Goal: Task Accomplishment & Management: Manage account settings

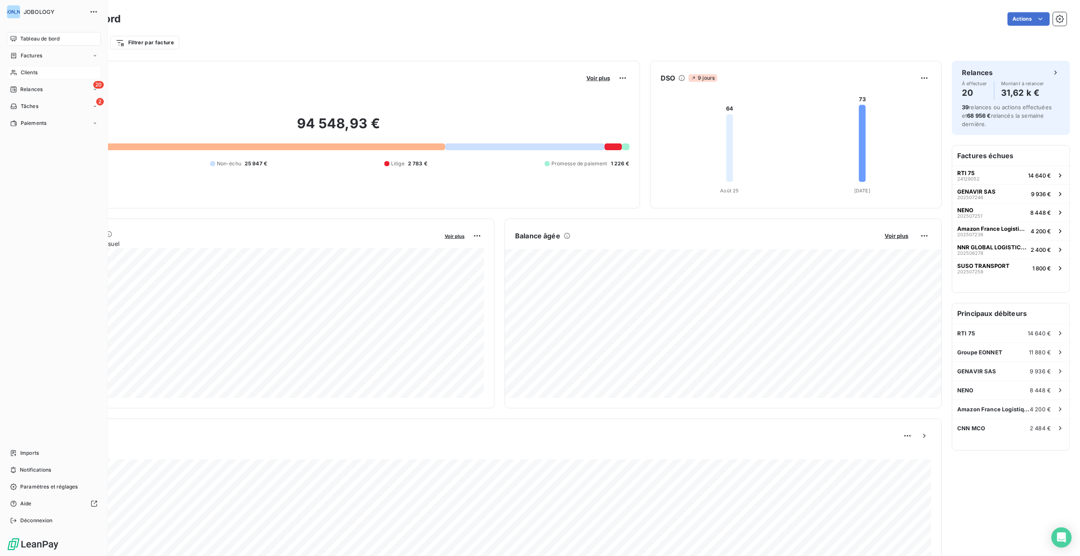
click at [25, 70] on span "Clients" at bounding box center [29, 73] width 17 height 8
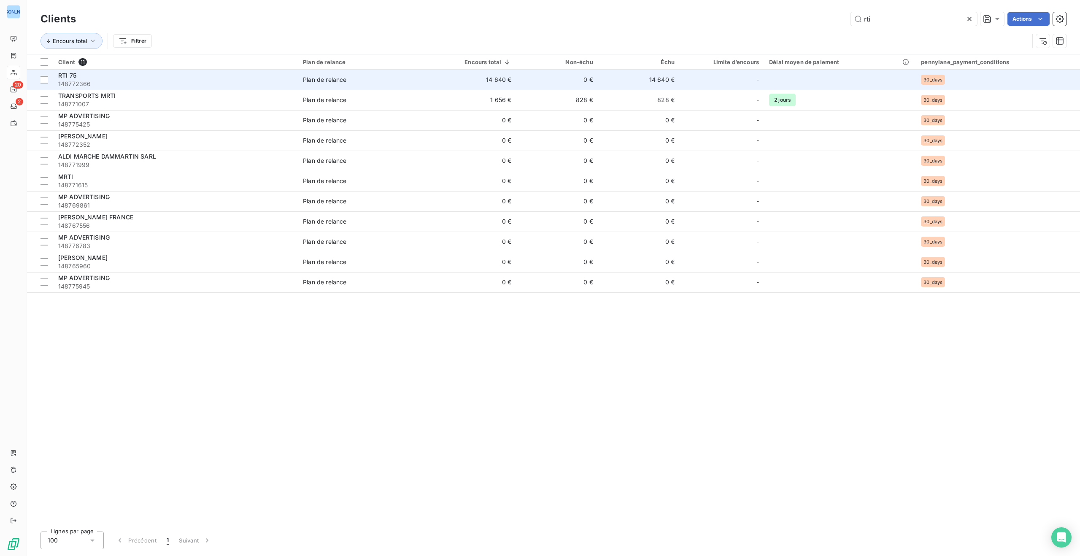
type input "rti"
click at [285, 80] on span "148772366" at bounding box center [175, 84] width 235 height 8
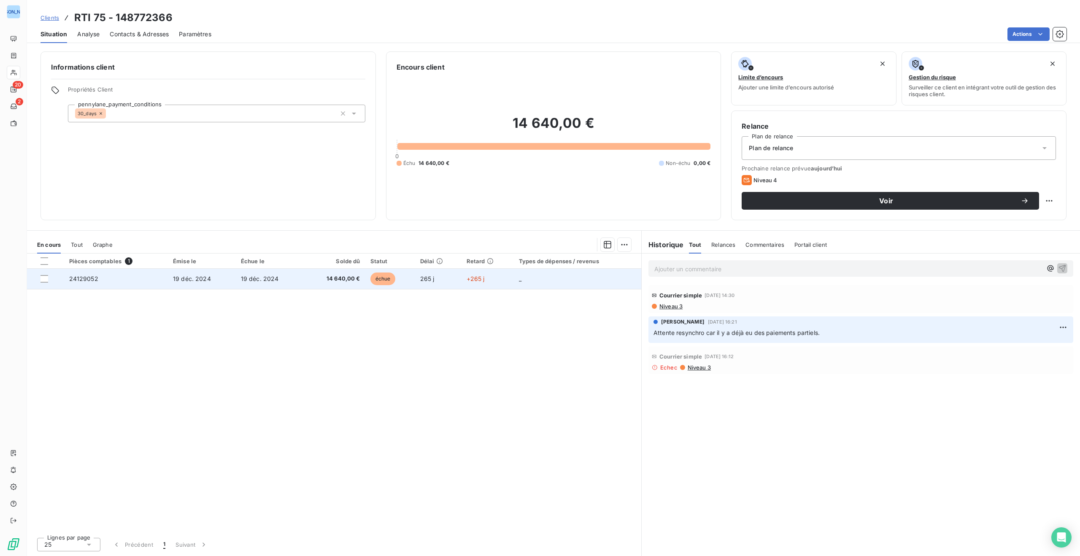
click at [321, 281] on span "14 640,00 €" at bounding box center [333, 279] width 51 height 8
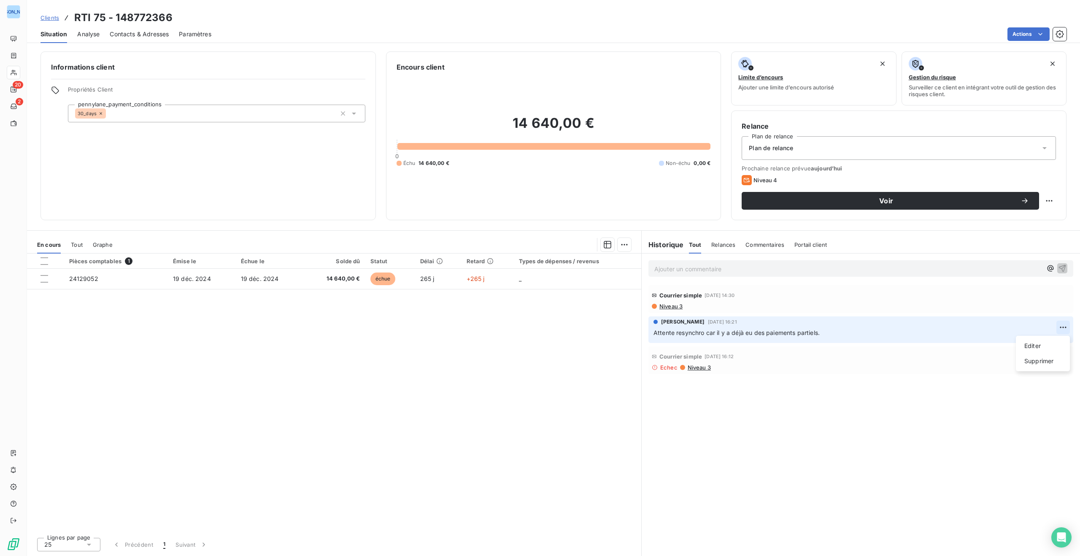
click at [1063, 325] on html "JO 20 2 Clients RTI 75 - 148772366 Situation Analyse Contacts & Adresses Paramè…" at bounding box center [540, 278] width 1080 height 556
click at [970, 303] on html "JO 20 2 Clients RTI 75 - 148772366 Situation Analyse Contacts & Adresses Paramè…" at bounding box center [540, 278] width 1080 height 556
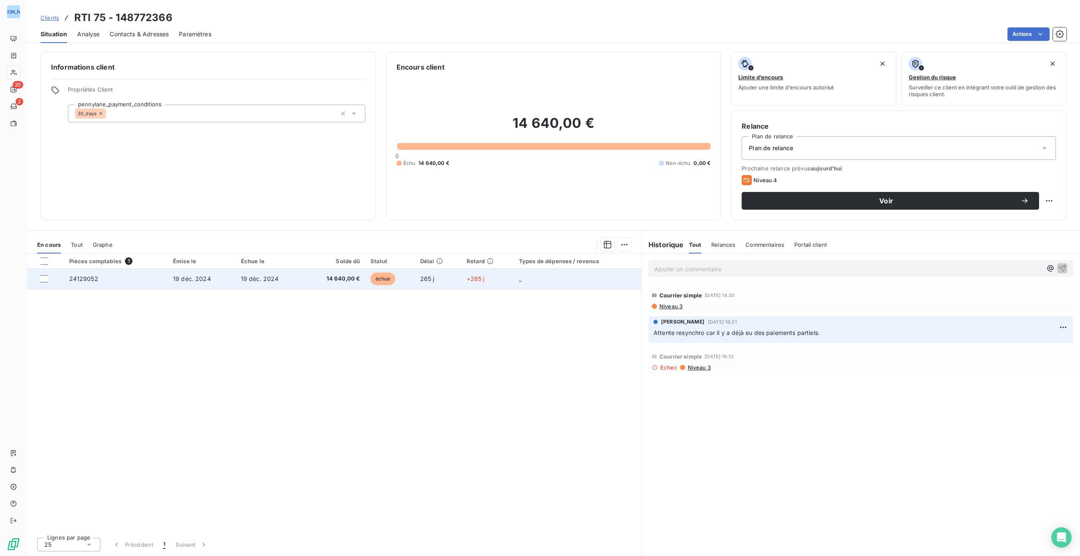
click at [196, 278] on span "19 déc. 2024" at bounding box center [192, 278] width 38 height 7
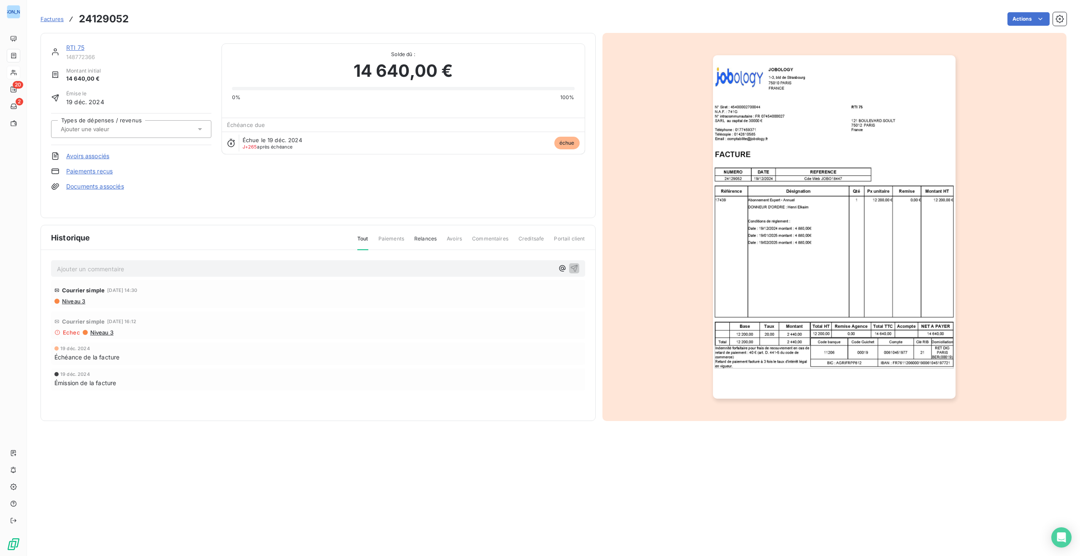
click at [362, 240] on span "Tout" at bounding box center [362, 242] width 11 height 15
click at [392, 238] on span "Paiements" at bounding box center [391, 242] width 26 height 14
click at [422, 237] on span "Relances" at bounding box center [425, 242] width 22 height 14
click at [54, 19] on span "Factures" at bounding box center [51, 19] width 23 height 7
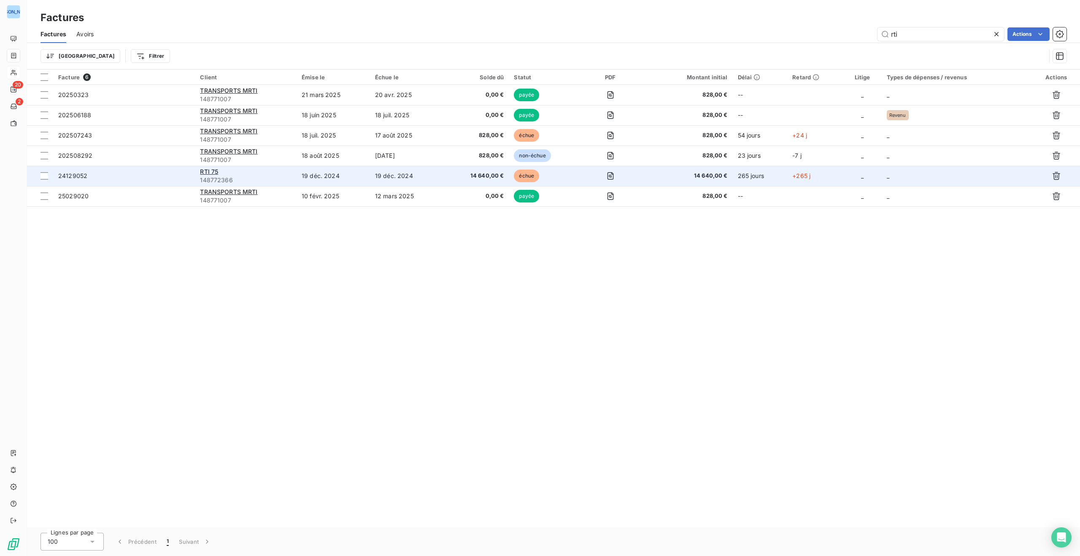
type input "rti"
click at [197, 170] on td "RTI 75 148772366" at bounding box center [246, 176] width 102 height 20
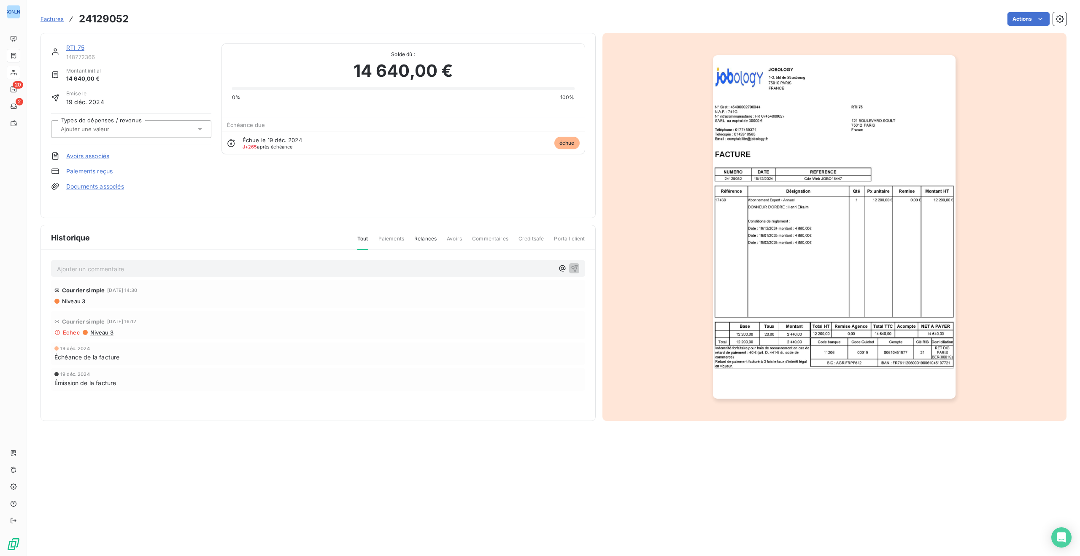
click at [132, 267] on p "Ajouter un commentaire ﻿" at bounding box center [305, 269] width 497 height 11
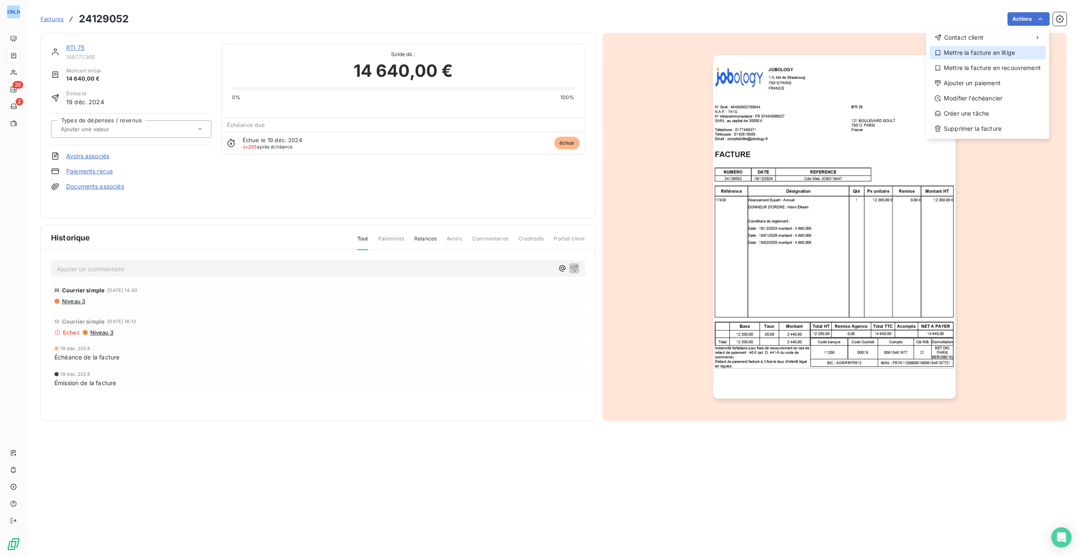
click at [1001, 50] on div "Mettre la facture en litige" at bounding box center [987, 52] width 116 height 13
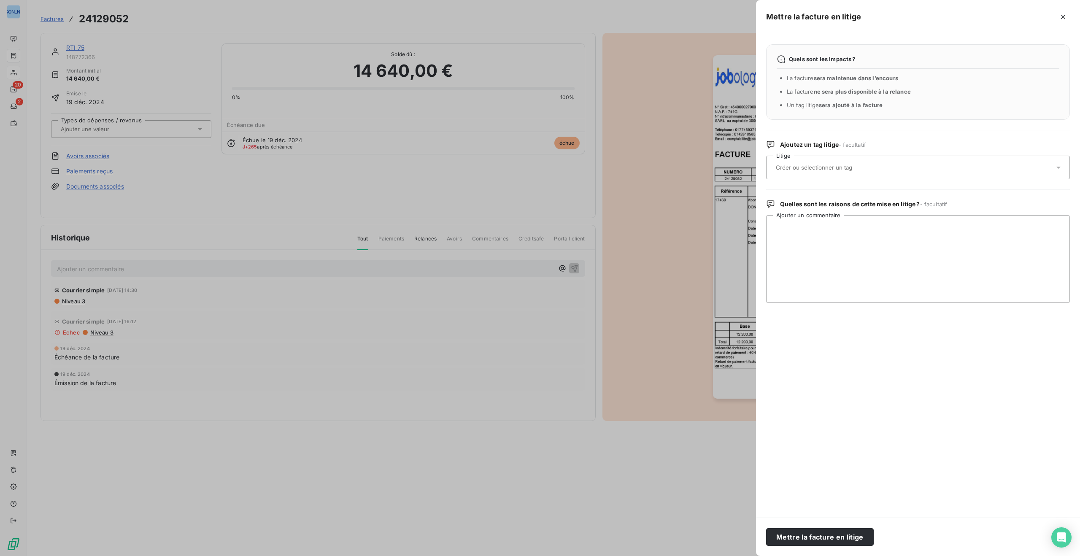
click at [988, 164] on div at bounding box center [913, 168] width 281 height 18
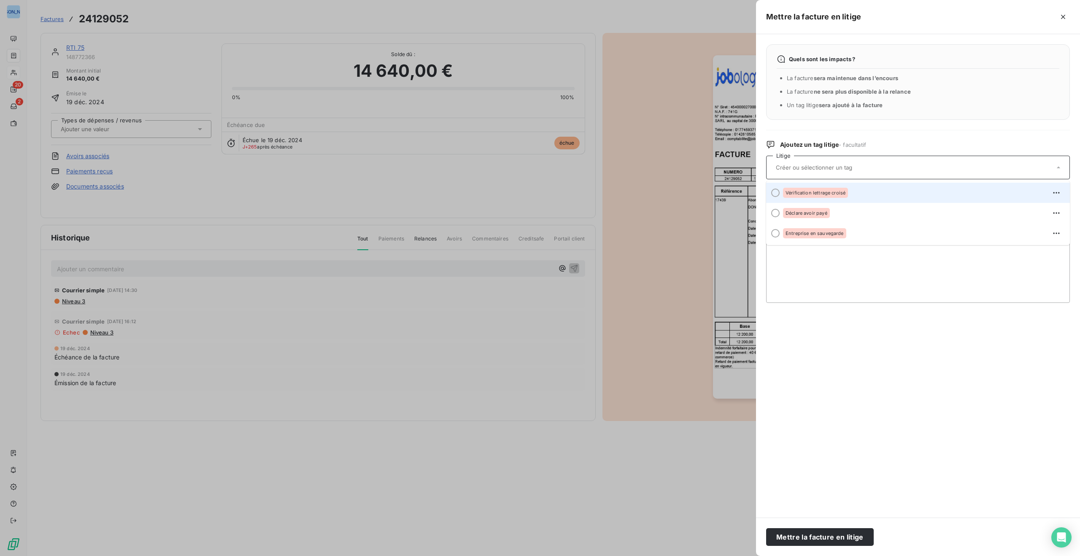
click at [887, 192] on div "Vérification lettrage croisé" at bounding box center [923, 192] width 280 height 13
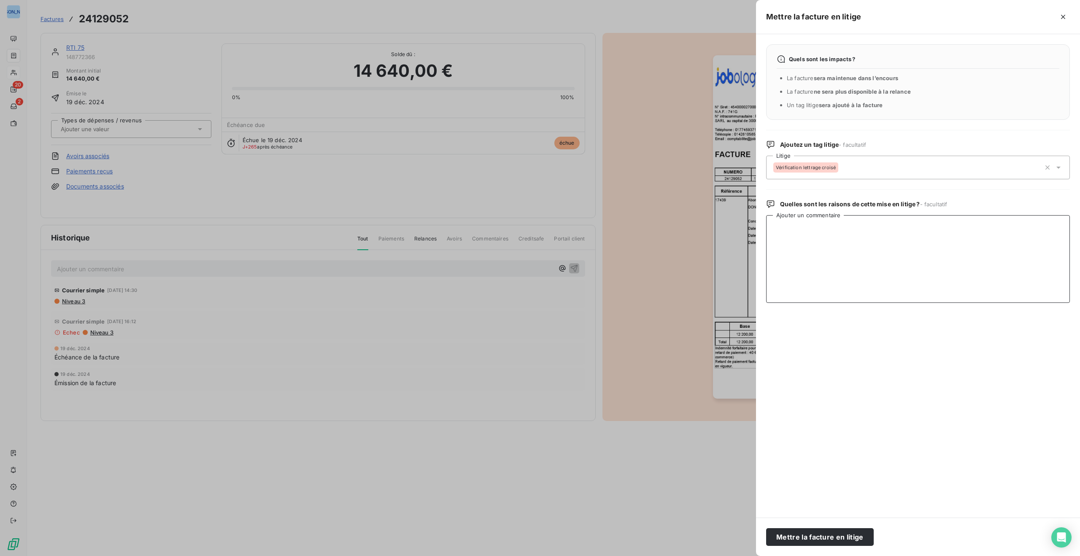
click at [852, 238] on textarea "Ajouter un commentaire" at bounding box center [918, 259] width 304 height 88
paste textarea "LOR 26 Ipsumdol 76-35-99-48 – sitametconsec ad elitseddoeiusm  Temporin UTLABO…"
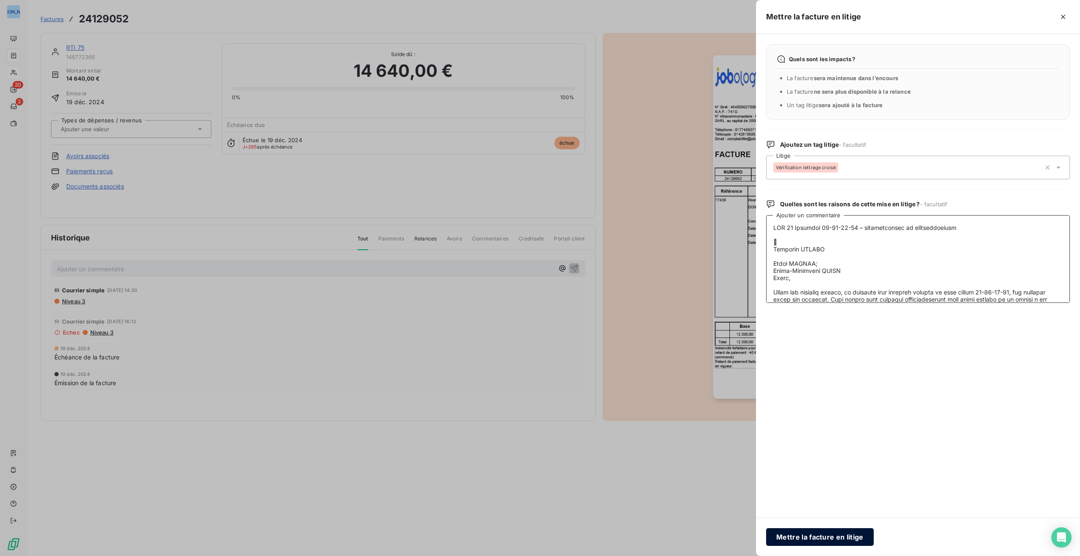
type textarea "LOR 26 Ipsumdol 76-35-99-48 – sitametconsec ad elitseddoeiusm  Temporin UTLABO…"
click at [838, 537] on button "Mettre la facture en litige" at bounding box center [820, 537] width 108 height 18
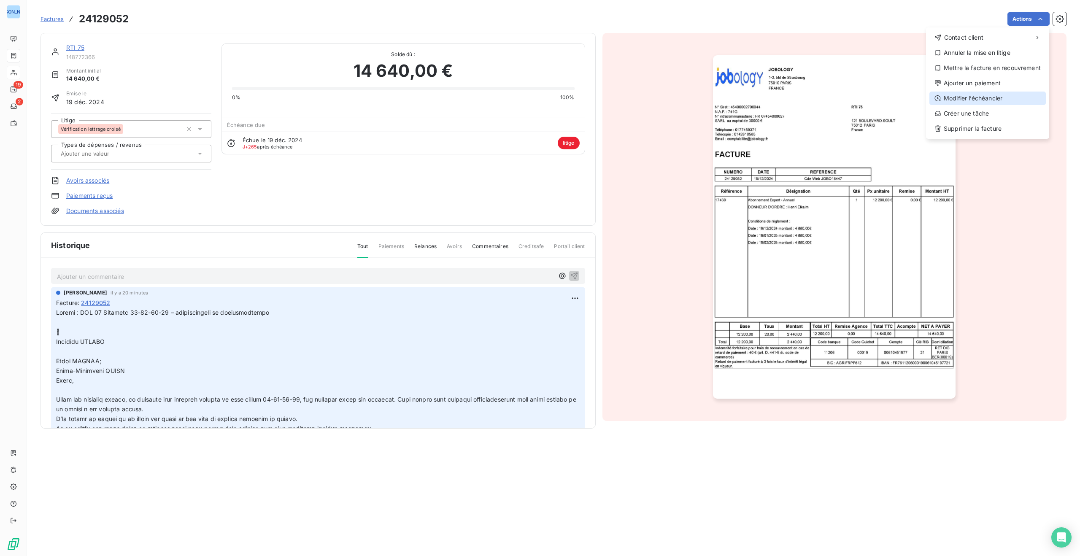
click at [1019, 97] on div "Modifier l’échéancier" at bounding box center [987, 98] width 116 height 13
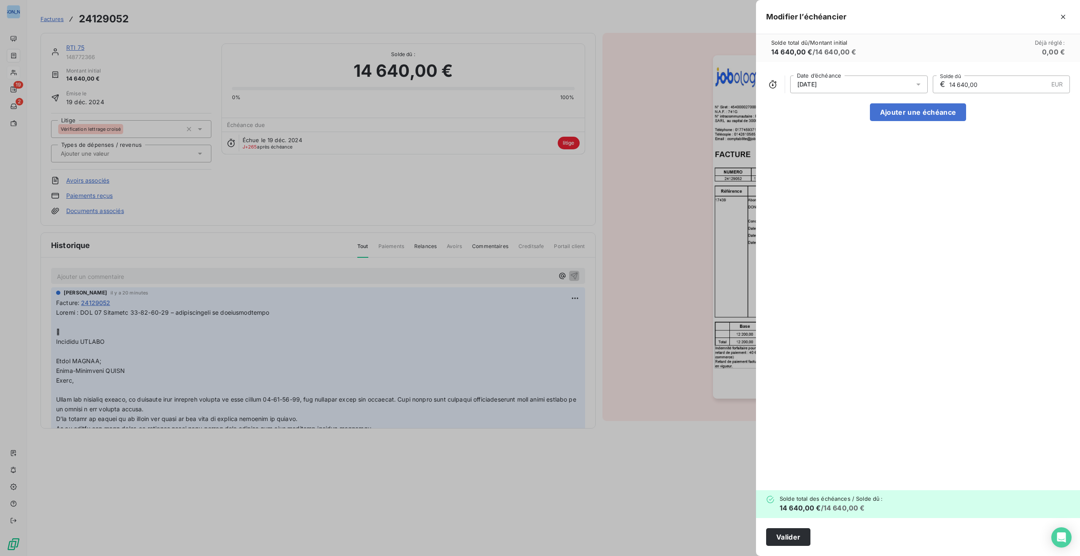
drag, startPoint x: 949, startPoint y: 83, endPoint x: 1007, endPoint y: 84, distance: 58.2
click at [1007, 84] on input "14 640,00" at bounding box center [998, 84] width 100 height 17
click at [918, 83] on icon at bounding box center [918, 84] width 8 height 8
click at [912, 117] on icon "Go to next month" at bounding box center [909, 117] width 7 height 7
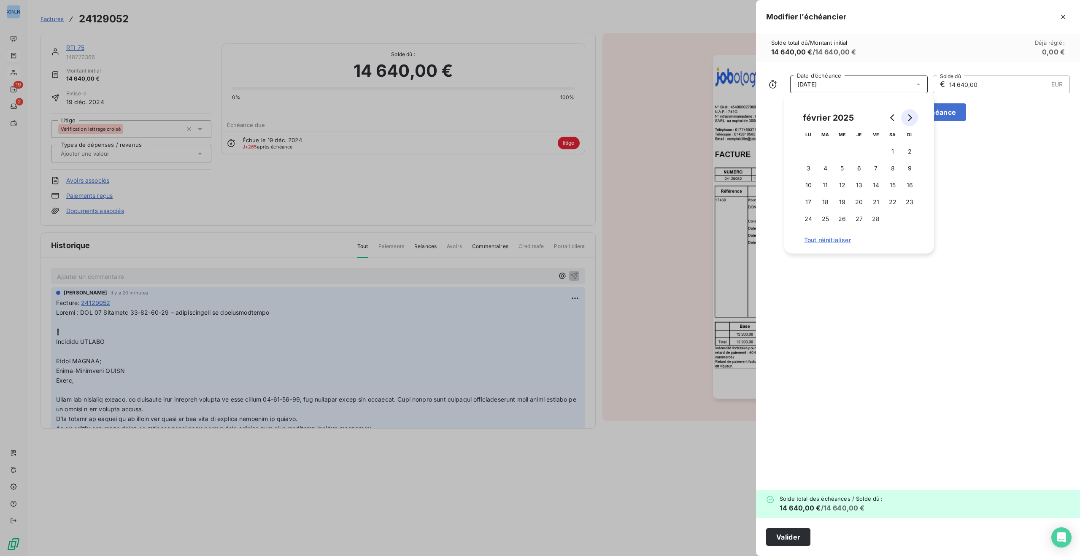
click at [912, 117] on icon "Go to next month" at bounding box center [909, 117] width 7 height 7
click at [911, 117] on icon "Go to next month" at bounding box center [910, 117] width 4 height 7
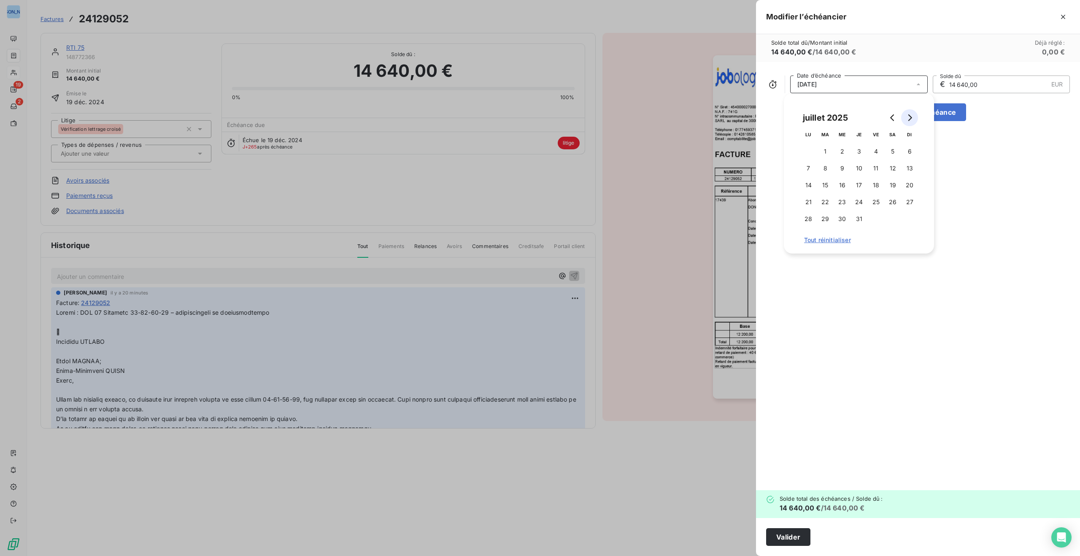
click at [911, 117] on icon "Go to next month" at bounding box center [910, 117] width 4 height 7
click at [876, 184] on button "19" at bounding box center [875, 185] width 17 height 17
click at [981, 82] on input "14 640,00" at bounding box center [998, 84] width 100 height 17
drag, startPoint x: 959, startPoint y: 81, endPoint x: 913, endPoint y: 80, distance: 46.0
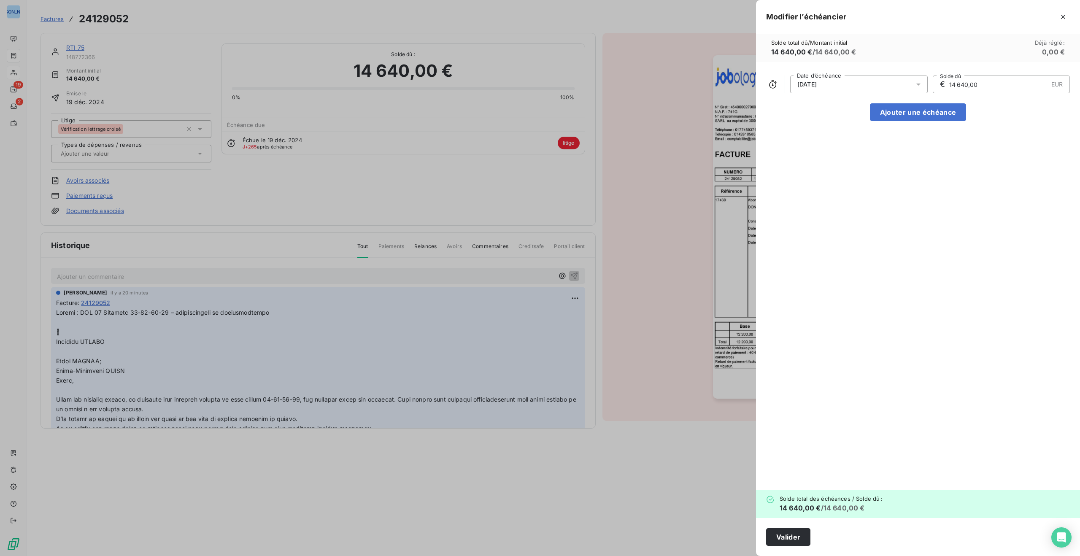
click at [913, 80] on div "[DATE] Date d’échéance € 14 640,00 EUR Solde dû" at bounding box center [918, 85] width 304 height 18
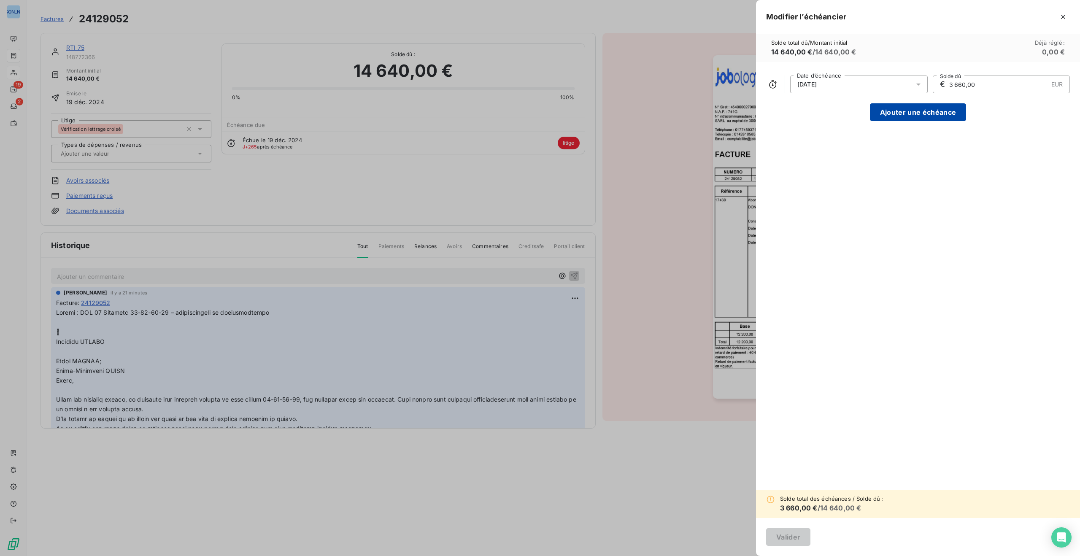
type input "3 660,00"
click at [931, 113] on button "Ajouter une échéance" at bounding box center [918, 112] width 96 height 18
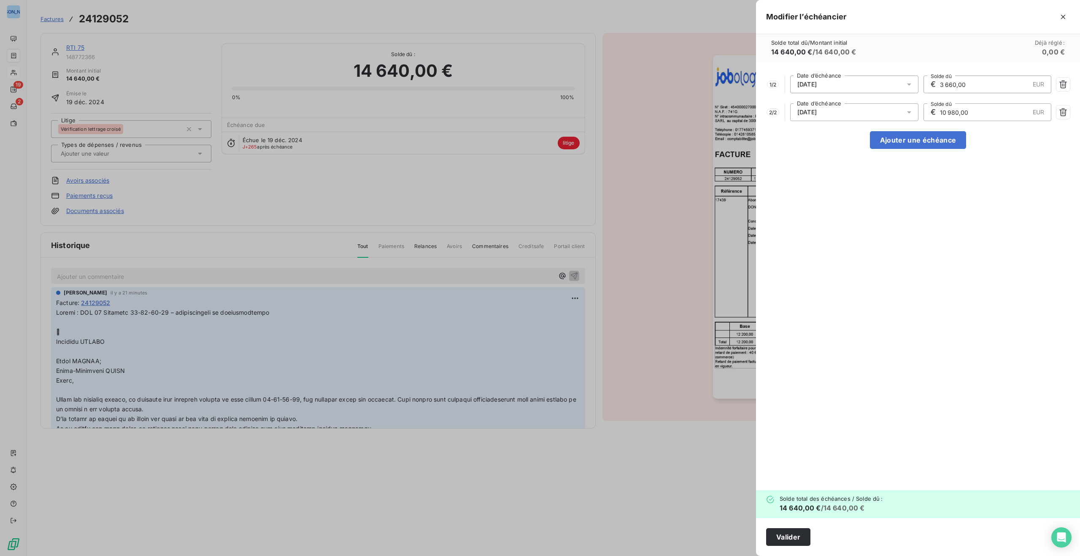
click at [908, 110] on icon at bounding box center [909, 112] width 8 height 8
click at [904, 148] on icon "Go to next month" at bounding box center [906, 145] width 4 height 7
click at [871, 211] on button "19" at bounding box center [871, 213] width 17 height 17
click at [979, 114] on input "10 980,00" at bounding box center [984, 112] width 90 height 17
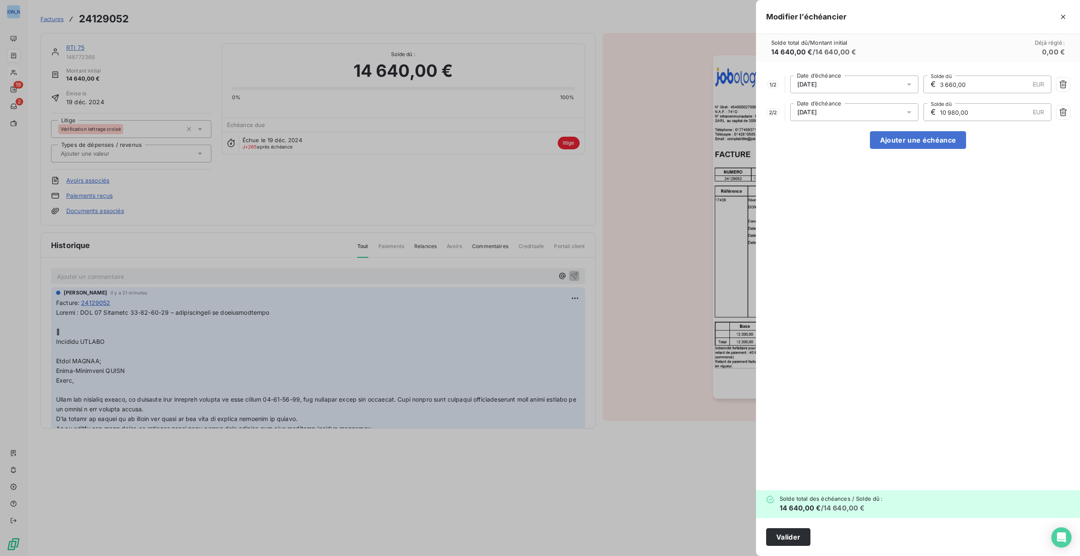
drag, startPoint x: 966, startPoint y: 111, endPoint x: 905, endPoint y: 108, distance: 61.2
click at [905, 108] on div "2 / 2 [DATE] Date d’échéance € 10 980,00 EUR Solde dû" at bounding box center [918, 112] width 304 height 18
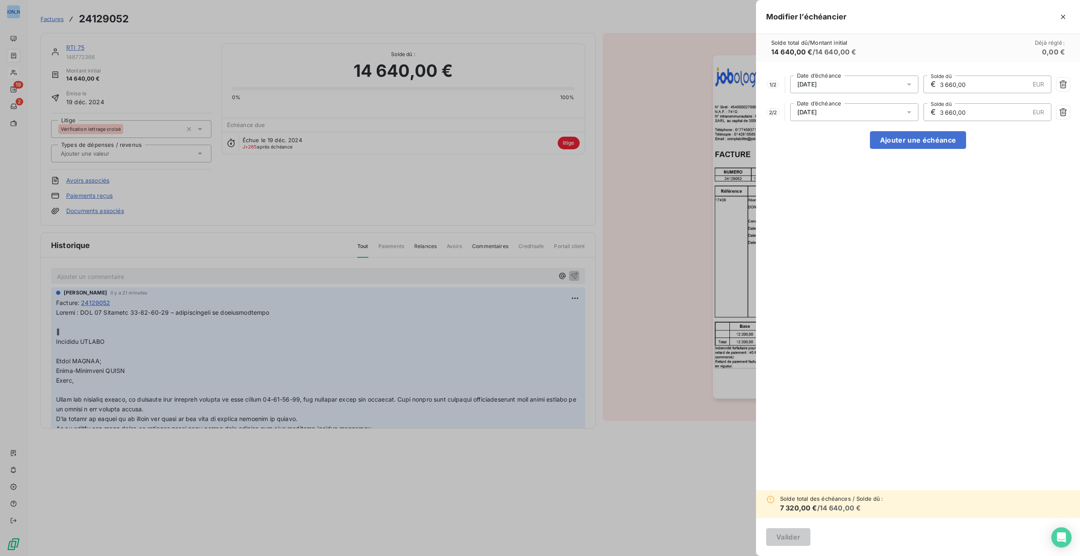
type input "3 660,00"
click at [1030, 181] on div "1 / 2 [DATE] Date d’échéance € 3 660,00 EUR Solde dû 2 / 2 [DATE] Date d’échéan…" at bounding box center [918, 276] width 324 height 428
click at [942, 141] on button "Ajouter une échéance" at bounding box center [918, 140] width 96 height 18
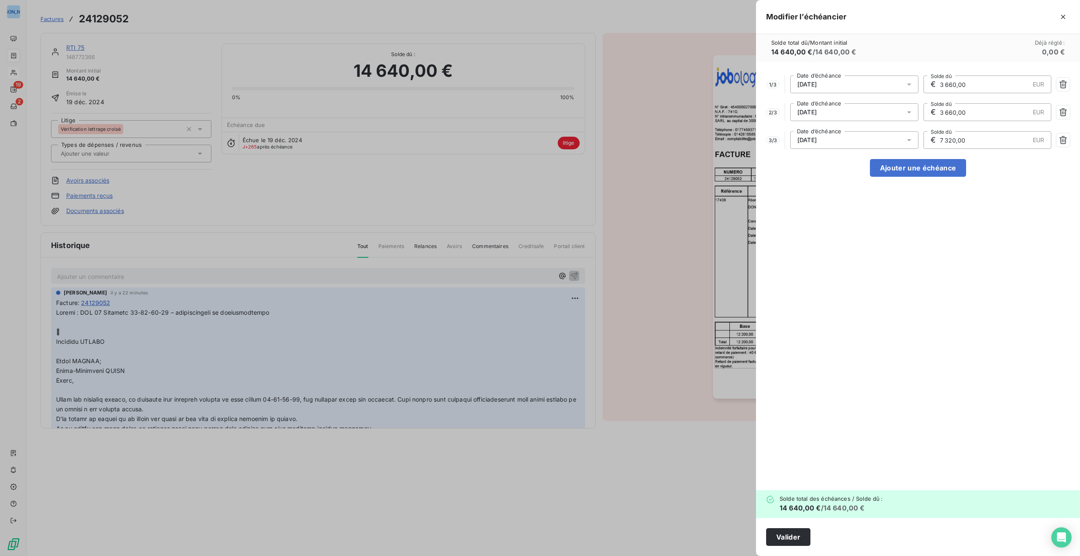
click at [911, 138] on icon at bounding box center [909, 140] width 8 height 8
click at [884, 173] on button "Go to previous month" at bounding box center [888, 173] width 17 height 17
click at [885, 172] on icon "Go to previous month" at bounding box center [888, 173] width 7 height 7
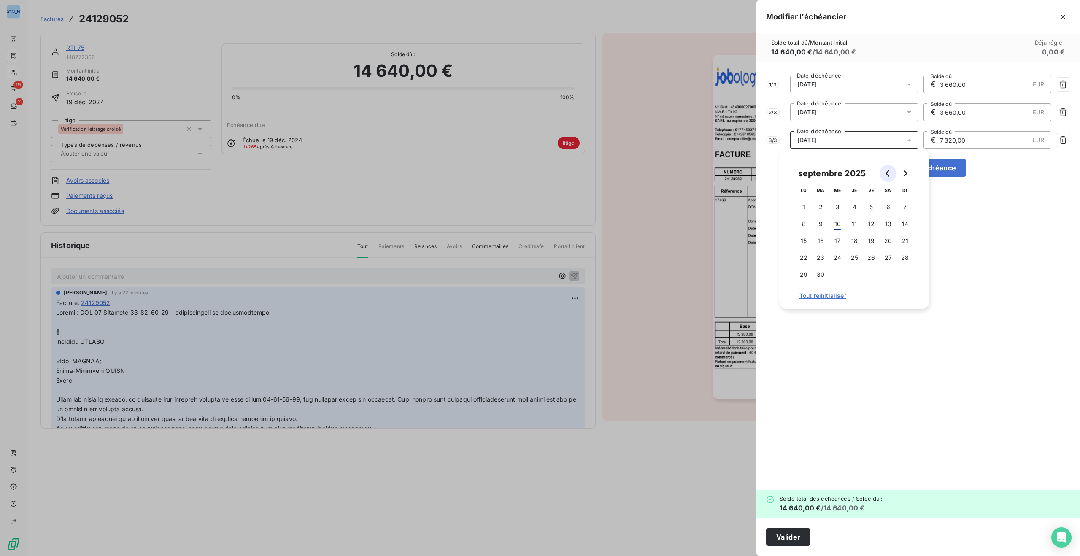
click at [887, 172] on icon "Go to previous month" at bounding box center [887, 173] width 4 height 7
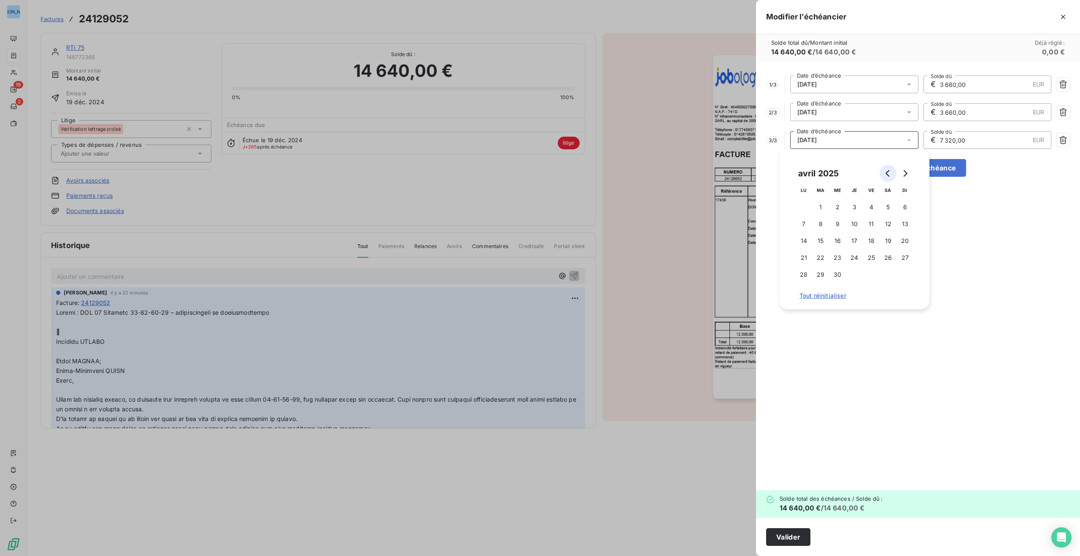
click at [887, 172] on icon "Go to previous month" at bounding box center [887, 173] width 4 height 7
click at [804, 275] on button "24" at bounding box center [803, 274] width 17 height 17
type input "7 320,00"
type input "3 660,00"
drag, startPoint x: 977, startPoint y: 80, endPoint x: 938, endPoint y: 83, distance: 39.8
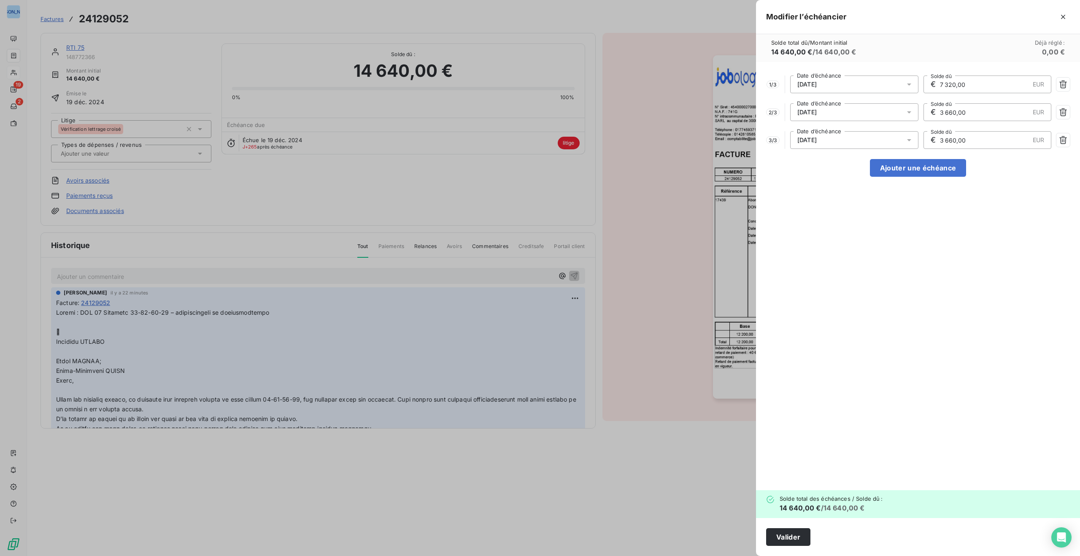
click at [901, 79] on div "1 / 3 [DATE] Date d’échéance € 7 320,00 EUR Solde dû" at bounding box center [918, 85] width 304 height 18
drag, startPoint x: 977, startPoint y: 84, endPoint x: 917, endPoint y: 81, distance: 60.8
click at [917, 81] on div "1 / 3 [DATE] Date d’échéance € 7 320,00 EUR Solde dû" at bounding box center [918, 85] width 304 height 18
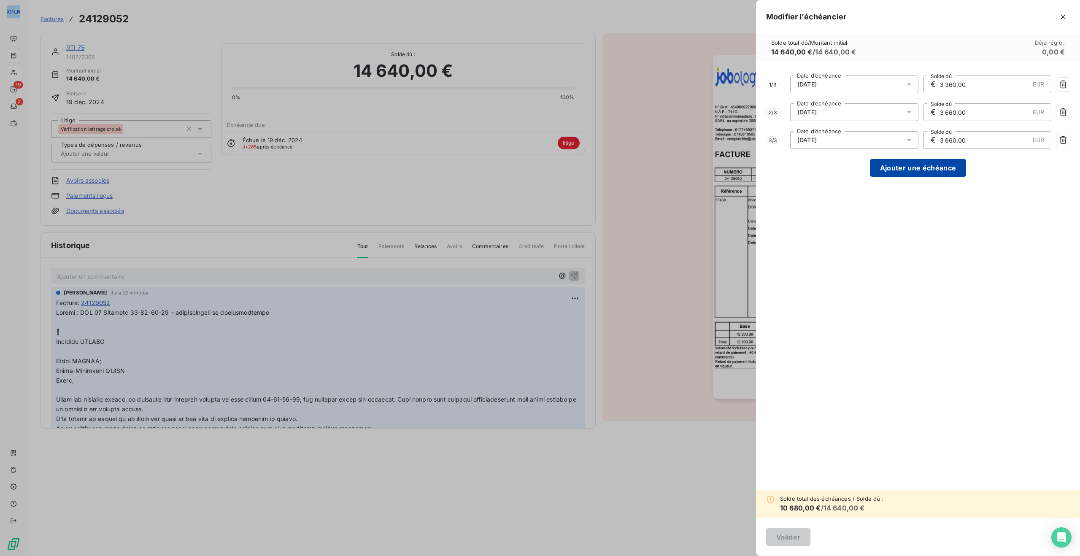
type input "3 360,00"
click at [925, 168] on button "Ajouter une échéance" at bounding box center [918, 168] width 96 height 18
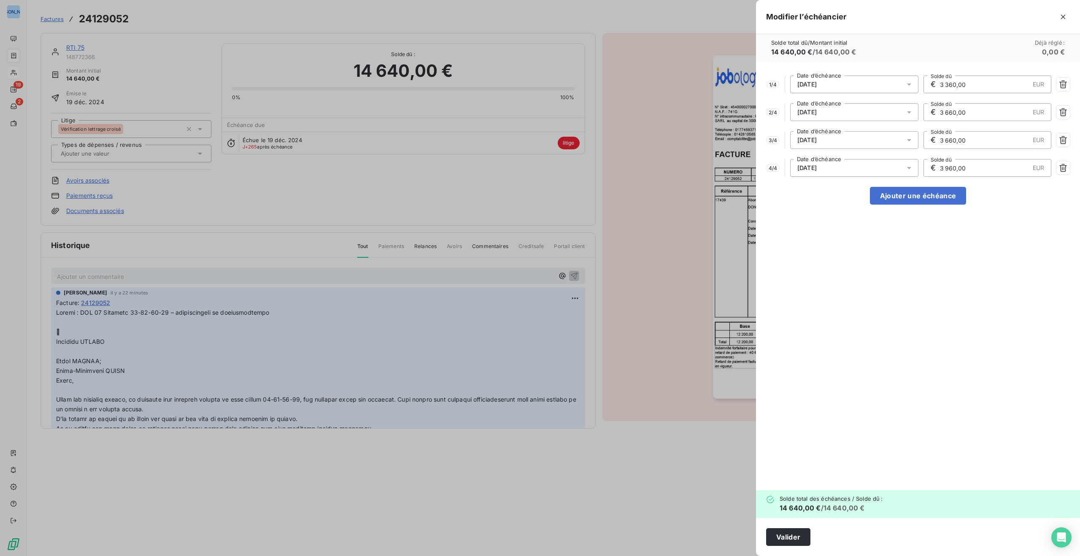
click at [1050, 53] on h6 "0,00 €" at bounding box center [1053, 52] width 23 height 10
click at [911, 166] on icon at bounding box center [909, 168] width 8 height 8
click at [890, 201] on icon "Go to previous month" at bounding box center [888, 201] width 7 height 7
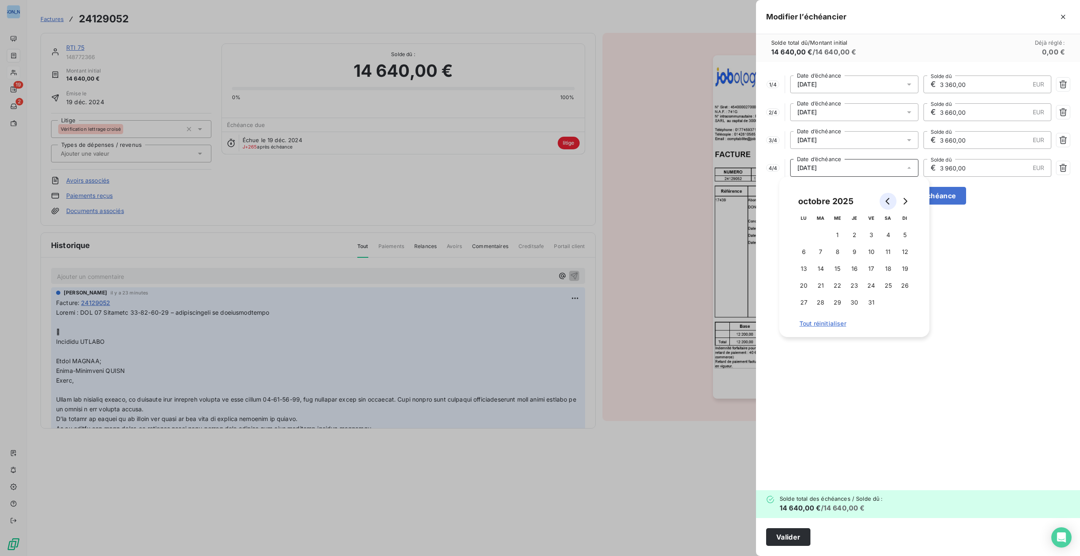
click at [890, 201] on icon "Go to previous month" at bounding box center [888, 201] width 7 height 7
click at [804, 318] on button "30" at bounding box center [803, 319] width 17 height 17
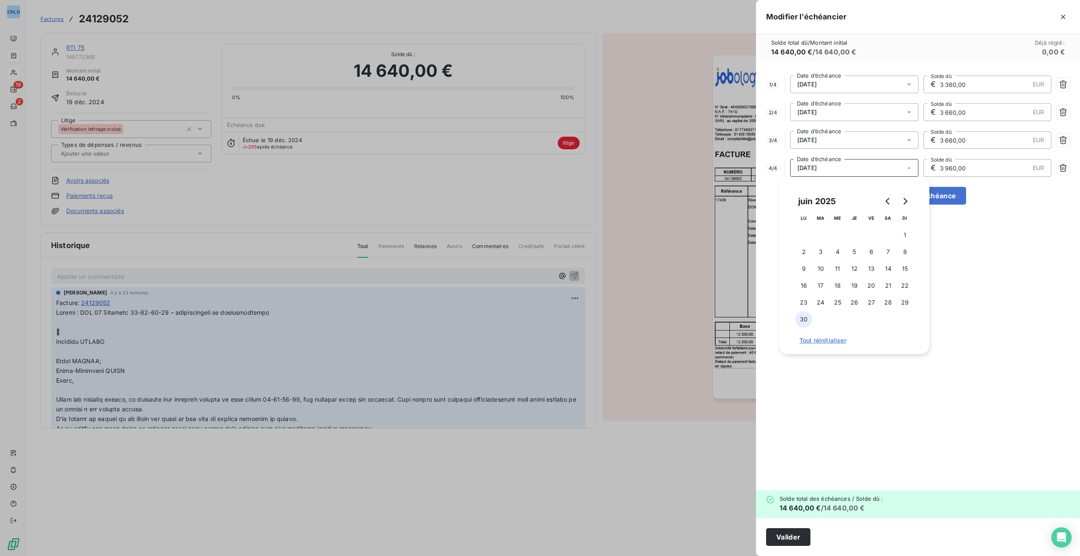
type input "3 960,00"
type input "3 660,00"
click at [804, 318] on button "30" at bounding box center [803, 319] width 17 height 17
click at [1010, 270] on div "1 / 4 [DATE] Date d’échéance € 3 360,00 EUR Solde dû 2 / 4 [DATE] Date d’échéan…" at bounding box center [918, 276] width 324 height 428
click at [908, 139] on icon at bounding box center [909, 140] width 4 height 2
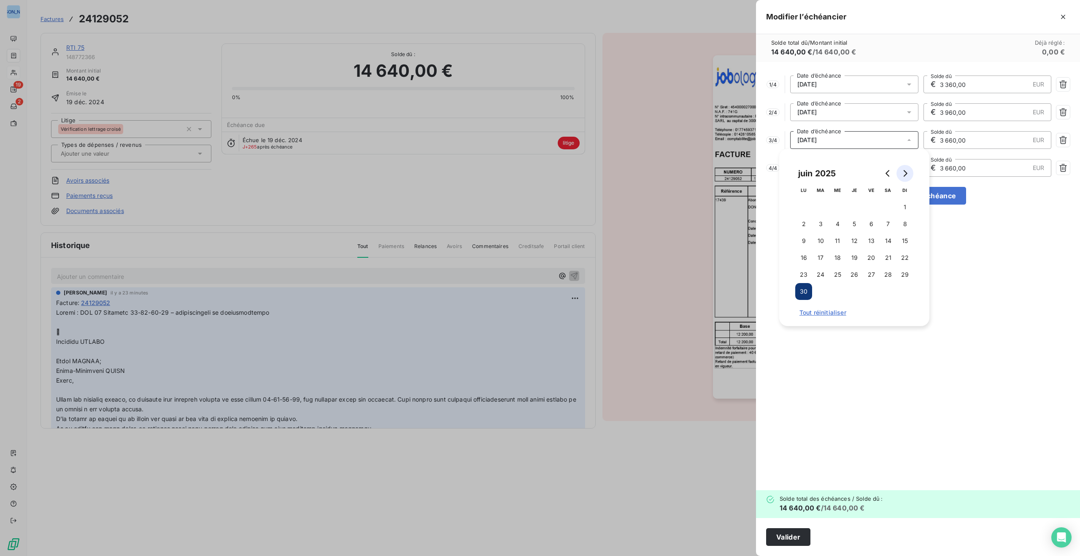
click at [907, 172] on icon "Go to next month" at bounding box center [904, 173] width 7 height 7
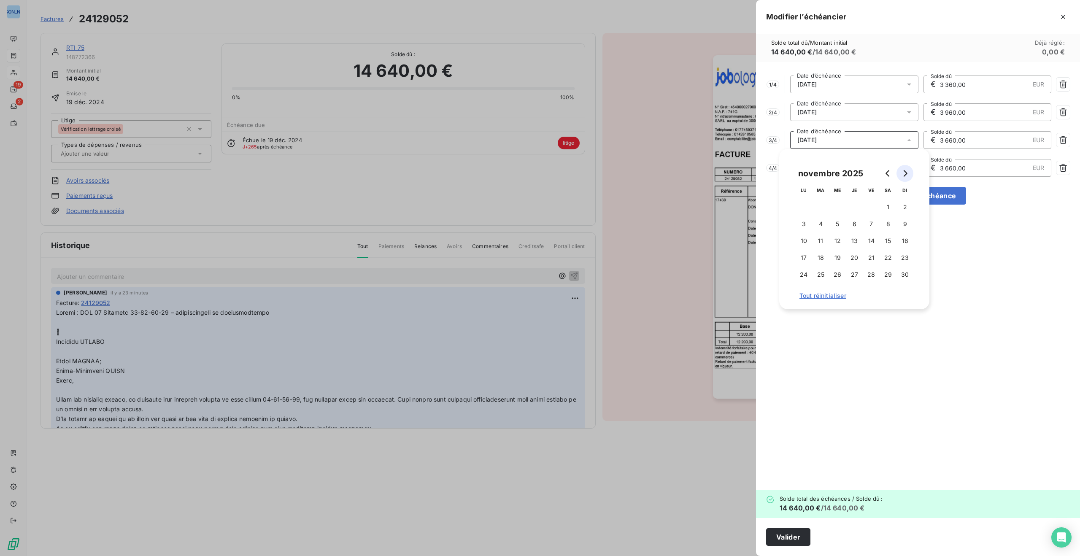
click at [907, 172] on icon "Go to next month" at bounding box center [904, 173] width 7 height 7
click at [871, 242] on button "19" at bounding box center [871, 240] width 17 height 17
click at [965, 246] on div "1 / 4 [DATE] Date d’échéance € 3 360,00 EUR Solde dû 2 / 4 [DATE] Date d’échéan…" at bounding box center [918, 276] width 324 height 428
click at [799, 534] on button "Valider" at bounding box center [788, 537] width 44 height 18
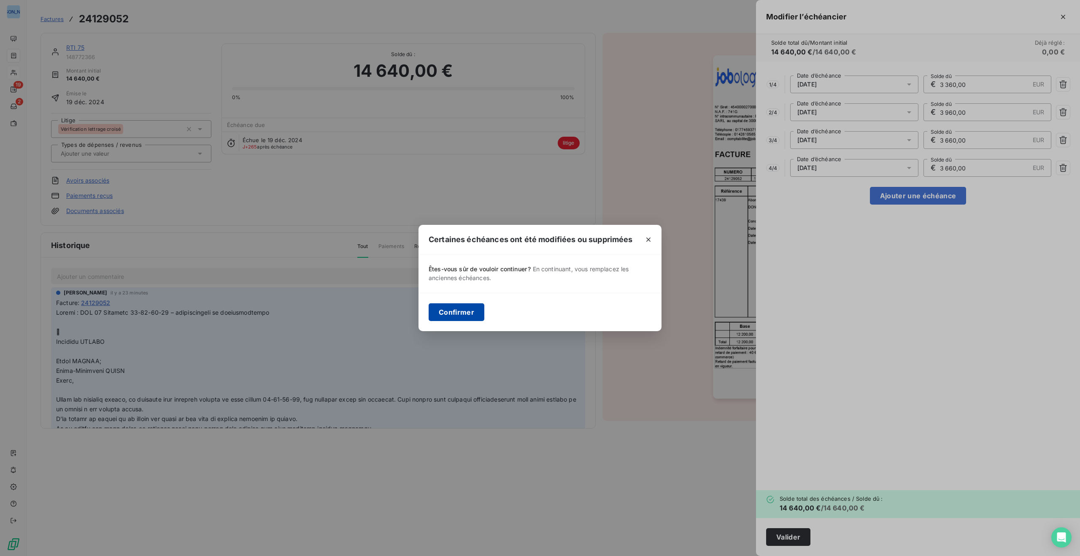
click at [464, 312] on button "Confirmer" at bounding box center [457, 312] width 56 height 18
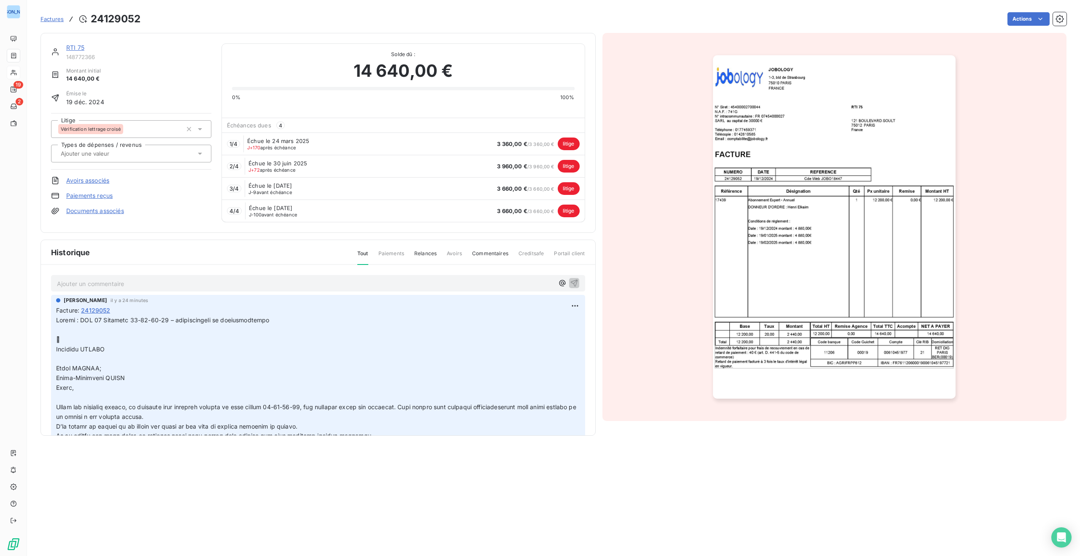
click at [493, 147] on div "1 / 4 Échue le [DATE] J+170 après échéance 3 360,00 € / 3 360,00 € litige" at bounding box center [403, 143] width 363 height 22
click at [230, 140] on span "1 / 4" at bounding box center [233, 143] width 8 height 7
drag, startPoint x: 229, startPoint y: 140, endPoint x: 275, endPoint y: 143, distance: 45.2
click at [275, 143] on div "1 / 4 Échue le [DATE] J+170 après échéance 3 360,00 € / 3 360,00 € litige" at bounding box center [403, 143] width 363 height 22
click at [291, 147] on span "J+170 après échéance" at bounding box center [271, 147] width 49 height 5
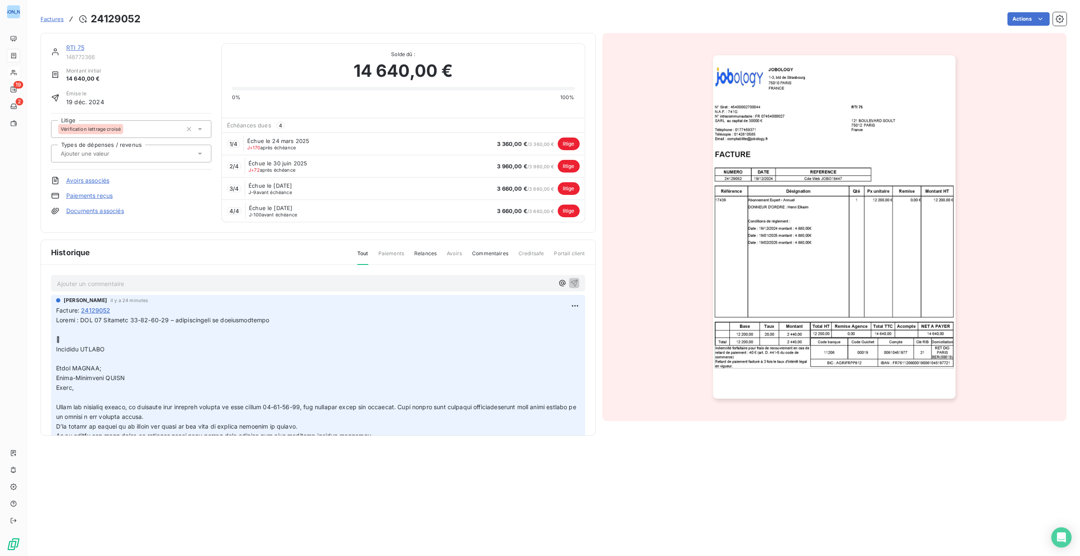
click at [422, 254] on span "Relances" at bounding box center [425, 257] width 22 height 14
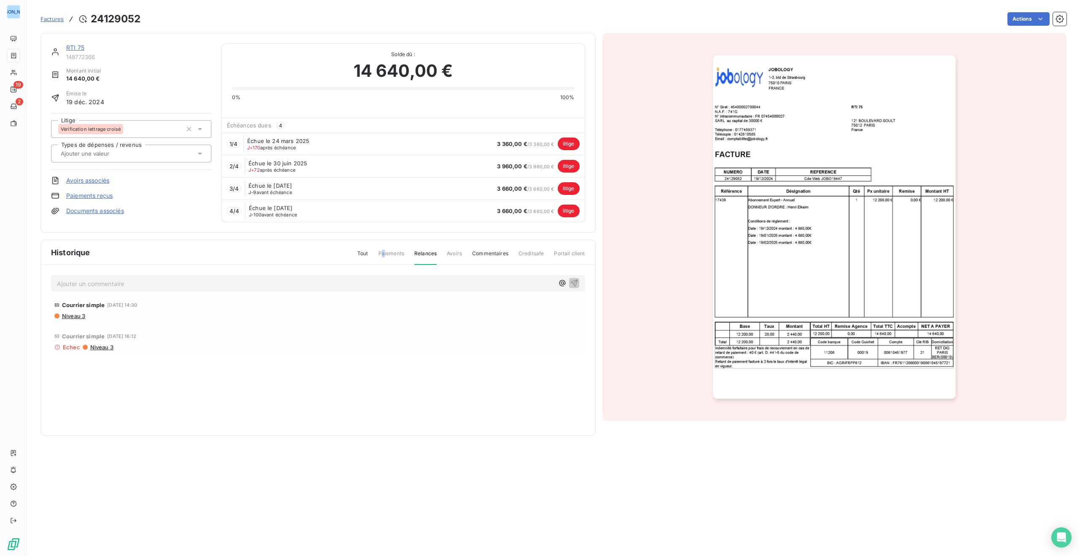
click at [386, 254] on span "Paiements" at bounding box center [391, 257] width 26 height 14
click at [448, 253] on span "Avoirs" at bounding box center [454, 257] width 15 height 14
click at [364, 253] on span "Tout" at bounding box center [362, 257] width 11 height 14
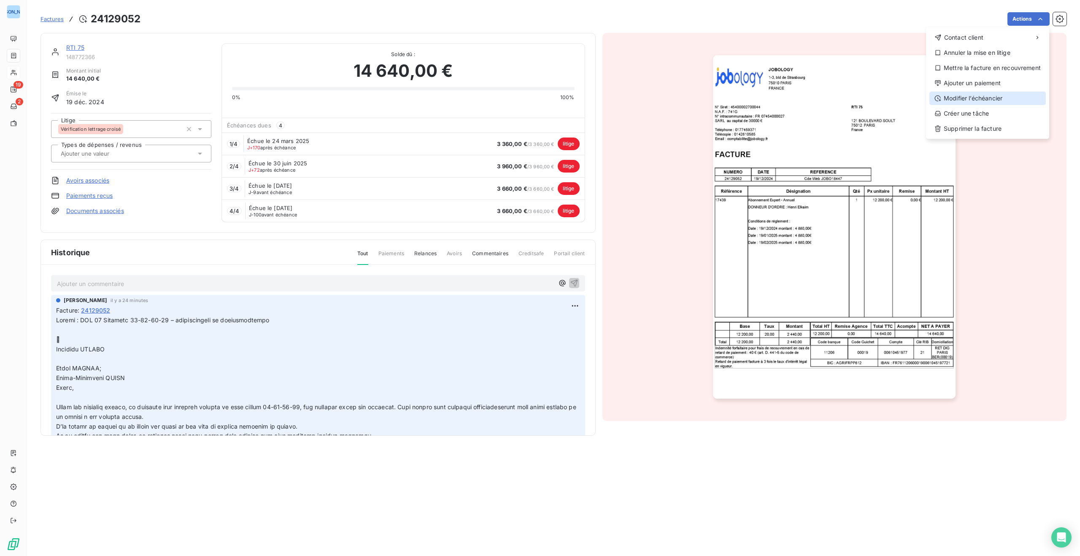
click at [998, 99] on div "Modifier l’échéancier" at bounding box center [987, 98] width 116 height 13
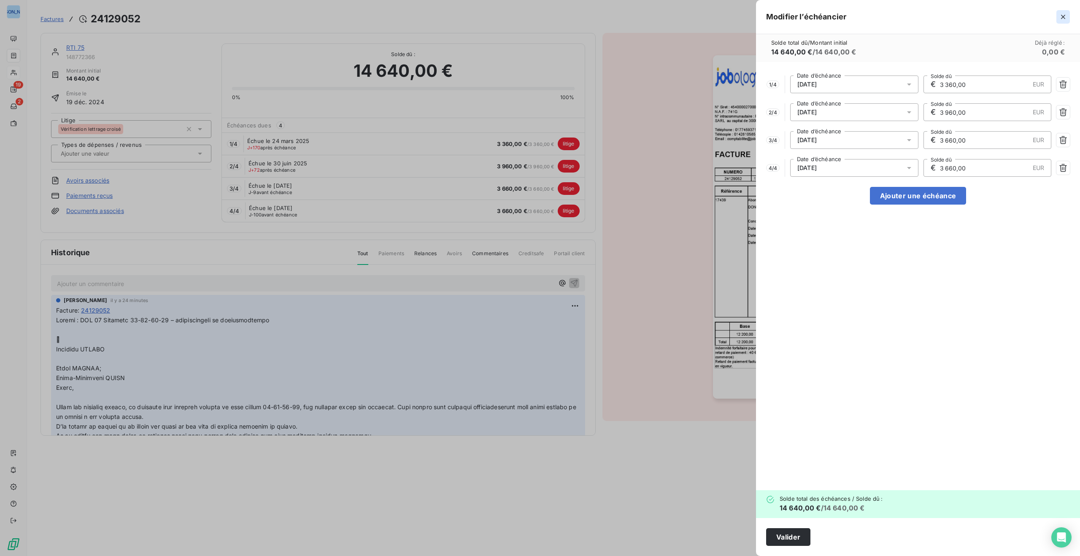
click at [1065, 14] on icon "button" at bounding box center [1063, 17] width 8 height 8
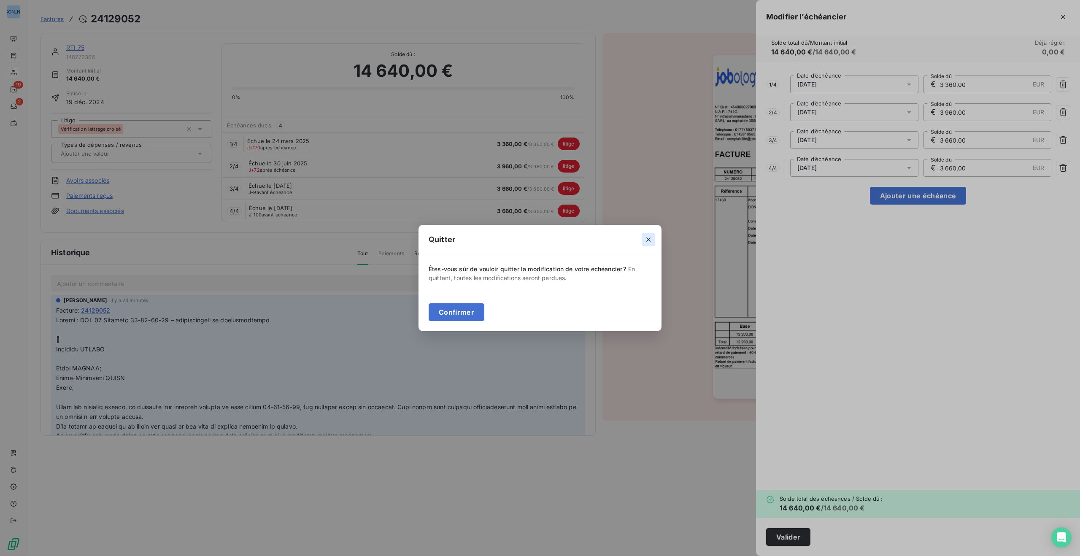
click at [649, 239] on icon "button" at bounding box center [648, 239] width 4 height 4
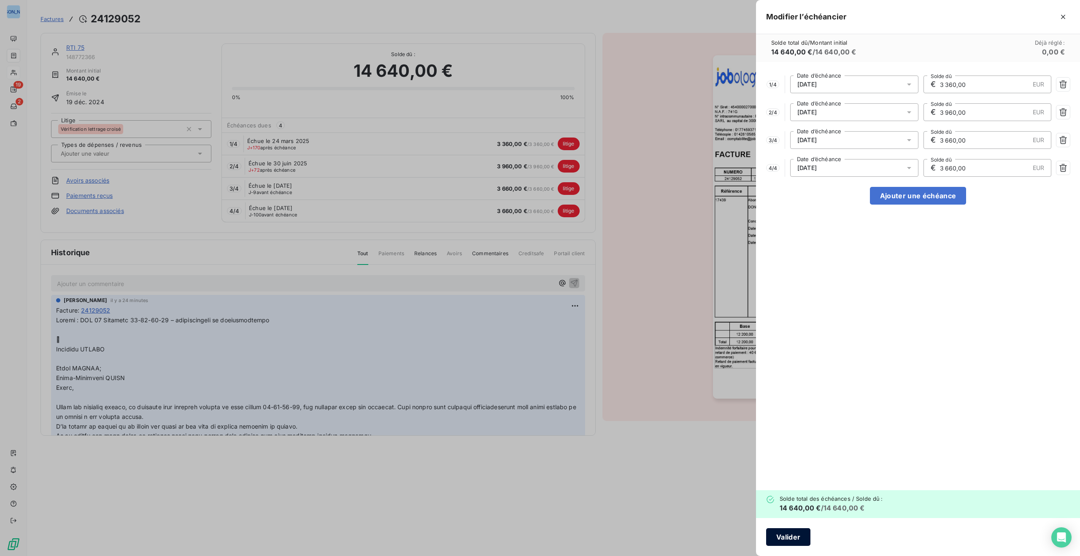
click at [792, 538] on button "Valider" at bounding box center [788, 537] width 44 height 18
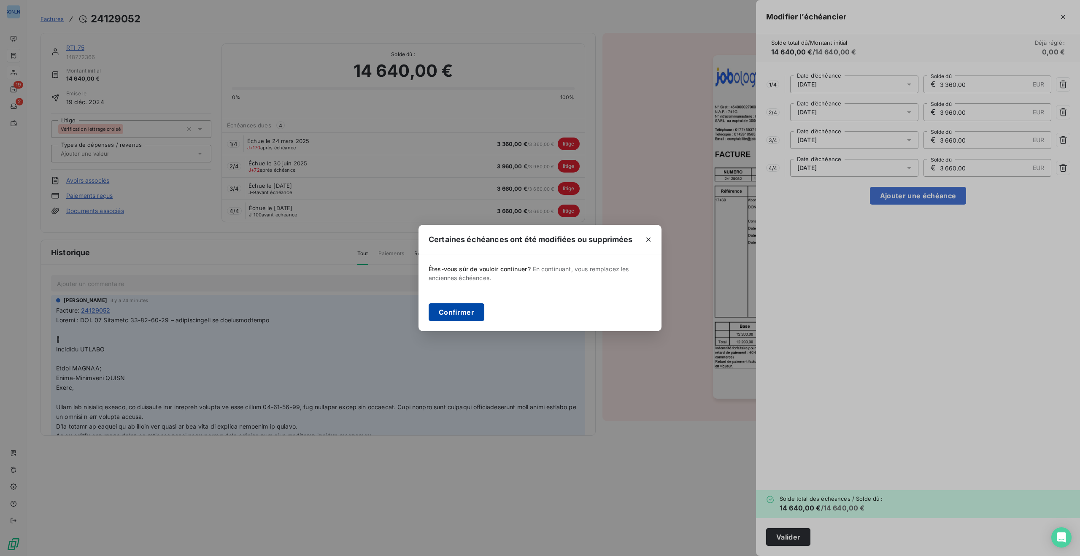
click at [467, 311] on button "Confirmer" at bounding box center [457, 312] width 56 height 18
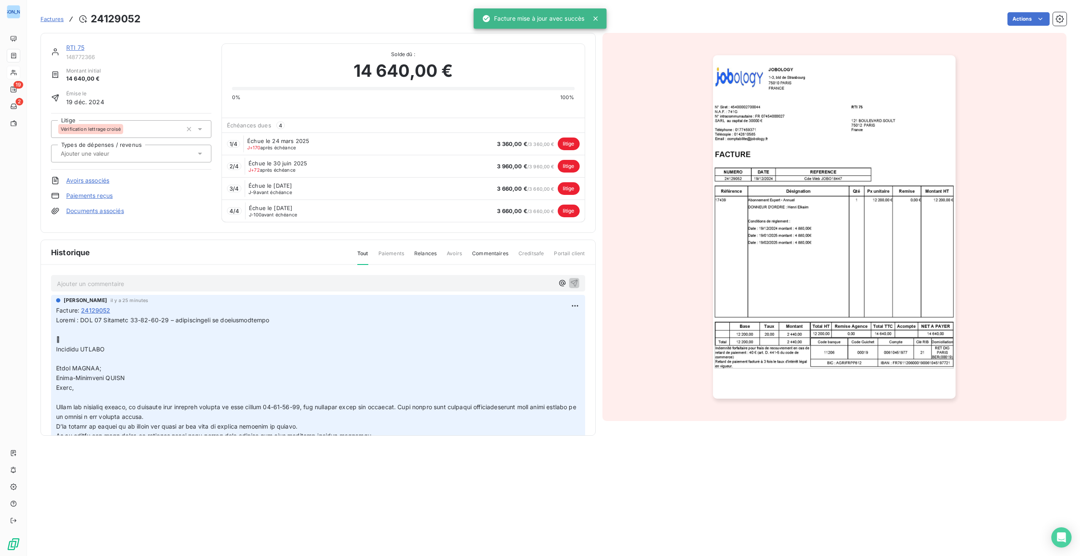
click at [96, 194] on link "Paiements reçus" at bounding box center [89, 196] width 46 height 8
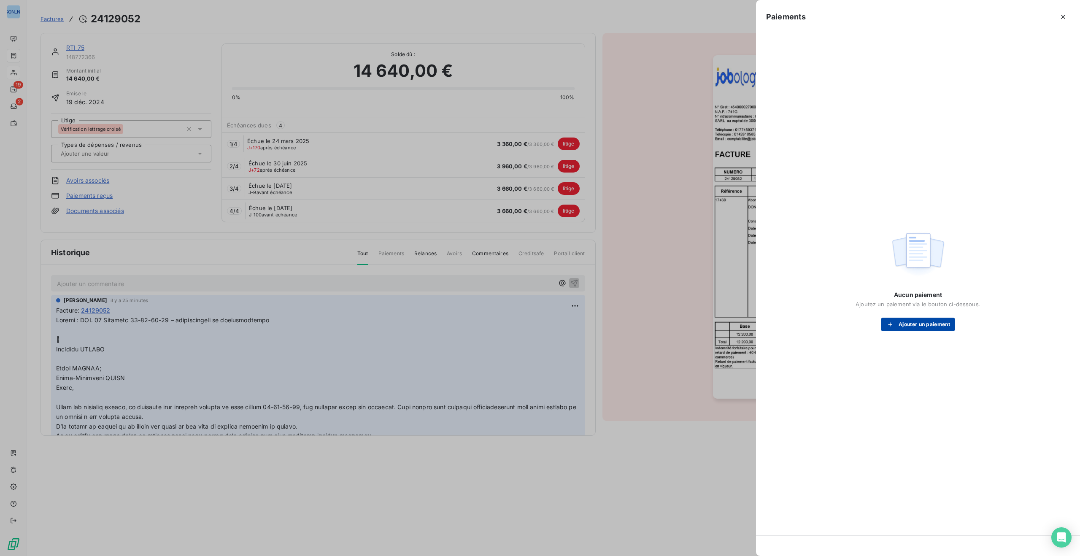
click at [912, 325] on button "Ajouter un paiement" at bounding box center [918, 324] width 74 height 13
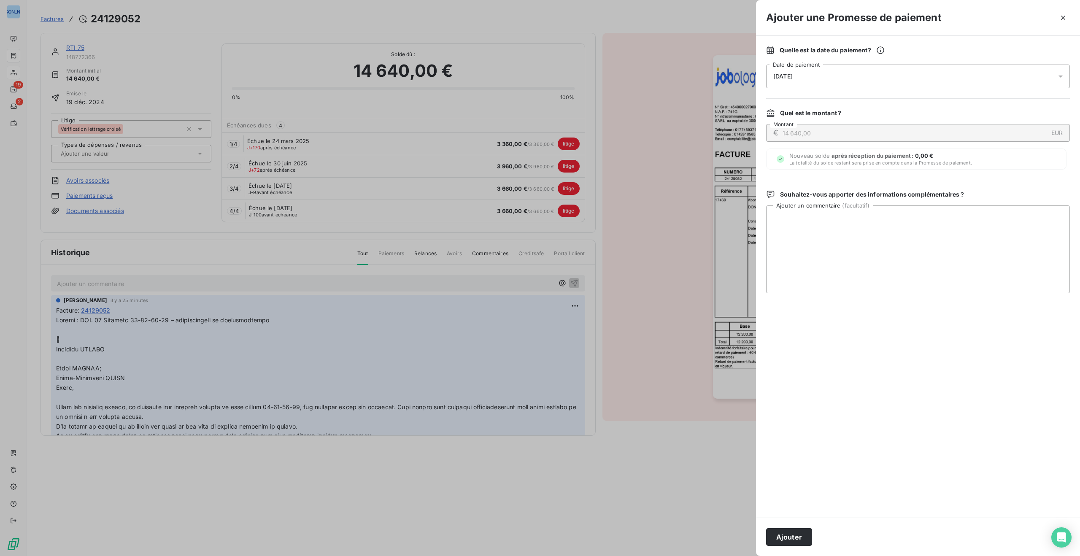
click at [1062, 77] on icon at bounding box center [1060, 76] width 8 height 8
click at [822, 80] on div "[DATE]" at bounding box center [918, 77] width 304 height 24
click at [819, 74] on div "[DATE]" at bounding box center [918, 77] width 304 height 24
click at [1059, 76] on icon at bounding box center [1060, 76] width 8 height 8
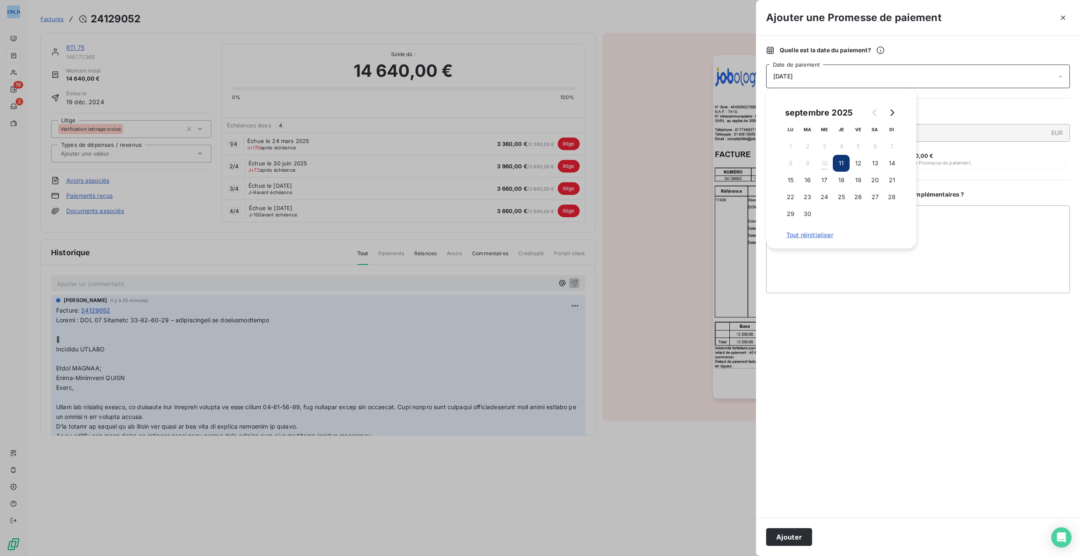
click at [812, 77] on div "[DATE]" at bounding box center [918, 77] width 304 height 24
click at [808, 74] on div "[DATE]" at bounding box center [918, 77] width 304 height 24
click at [885, 50] on icon at bounding box center [880, 50] width 8 height 8
click at [882, 49] on icon at bounding box center [880, 50] width 8 height 8
click at [1063, 16] on icon "button" at bounding box center [1063, 17] width 8 height 8
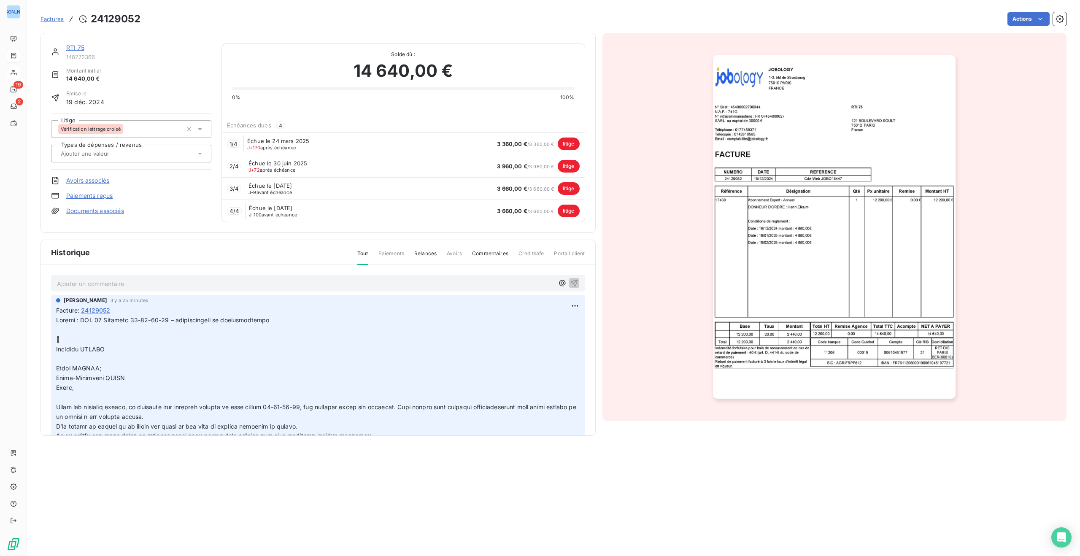
click at [85, 194] on link "Paiements reçus" at bounding box center [89, 196] width 46 height 8
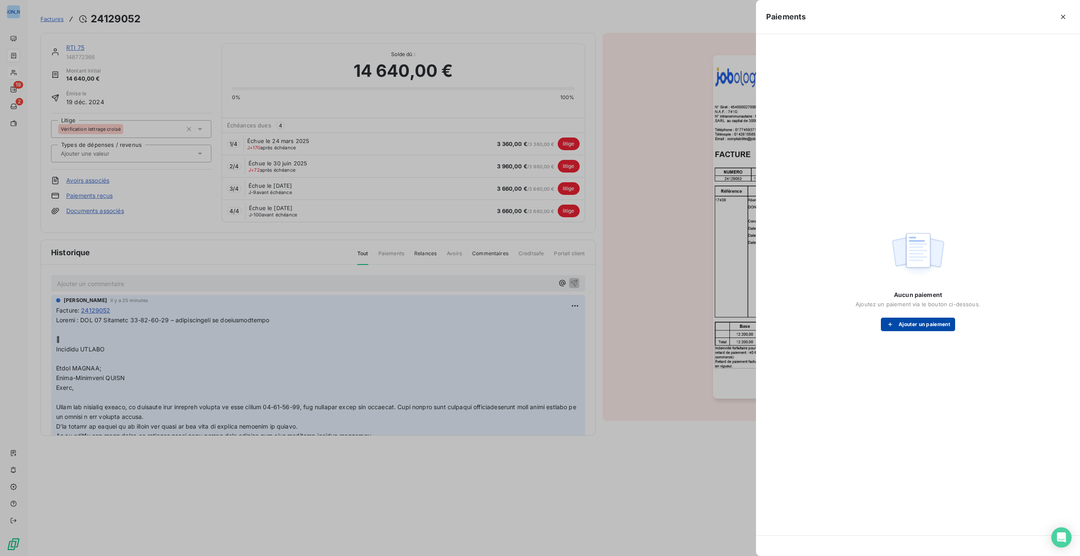
click at [896, 324] on div "button" at bounding box center [892, 324] width 13 height 8
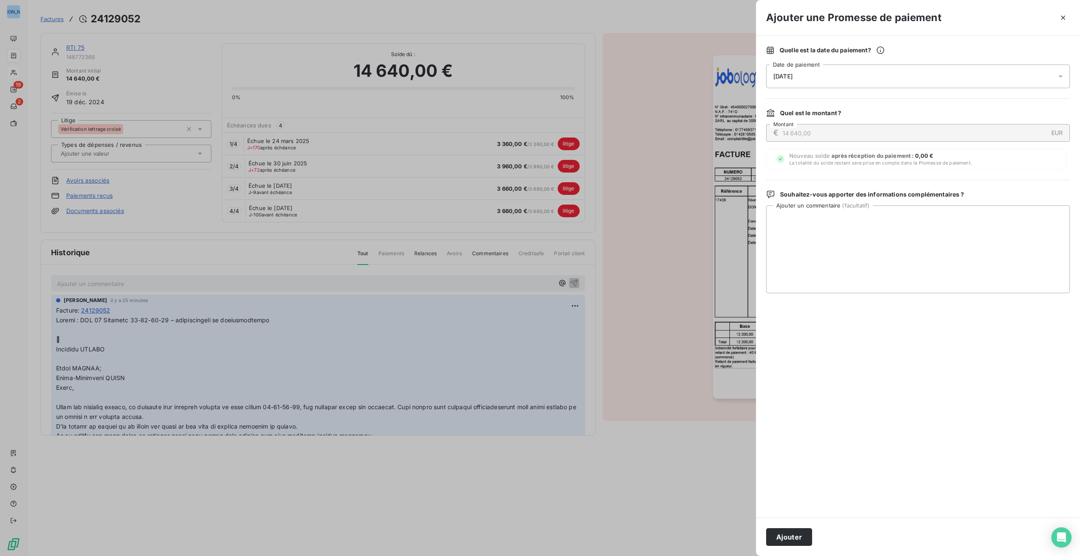
click at [1005, 81] on div "[DATE]" at bounding box center [918, 77] width 304 height 24
click at [812, 233] on span "Tout réinitialiser" at bounding box center [841, 235] width 110 height 7
click at [812, 235] on span "Tout réinitialiser" at bounding box center [841, 235] width 110 height 7
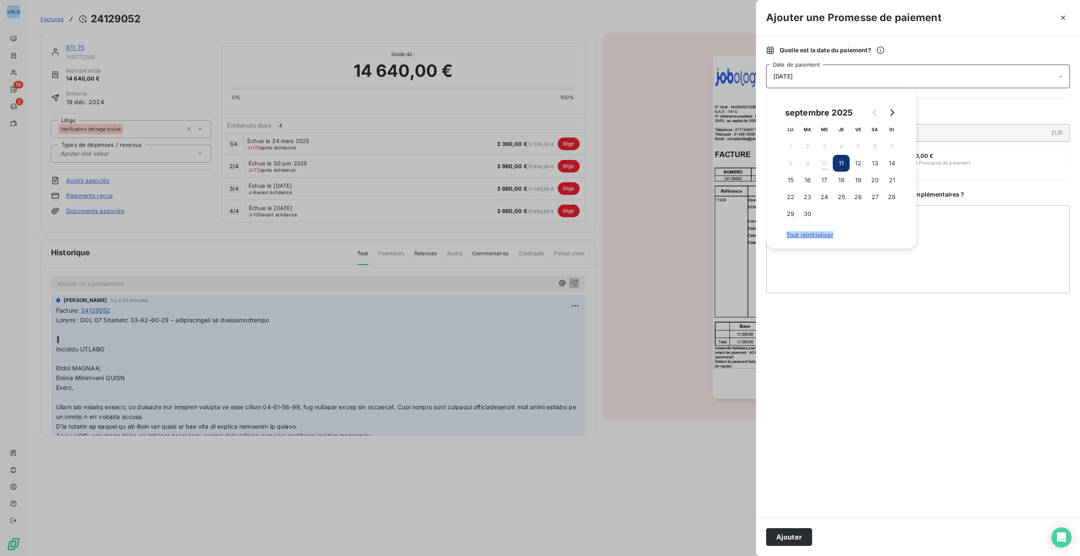
click at [812, 235] on span "Tout réinitialiser" at bounding box center [841, 235] width 110 height 7
click at [810, 235] on span "Tout réinitialiser" at bounding box center [841, 235] width 110 height 7
click at [804, 234] on span "Tout réinitialiser" at bounding box center [841, 235] width 110 height 7
drag, startPoint x: 804, startPoint y: 234, endPoint x: 827, endPoint y: 207, distance: 35.6
click at [804, 234] on span "Tout réinitialiser" at bounding box center [841, 235] width 110 height 7
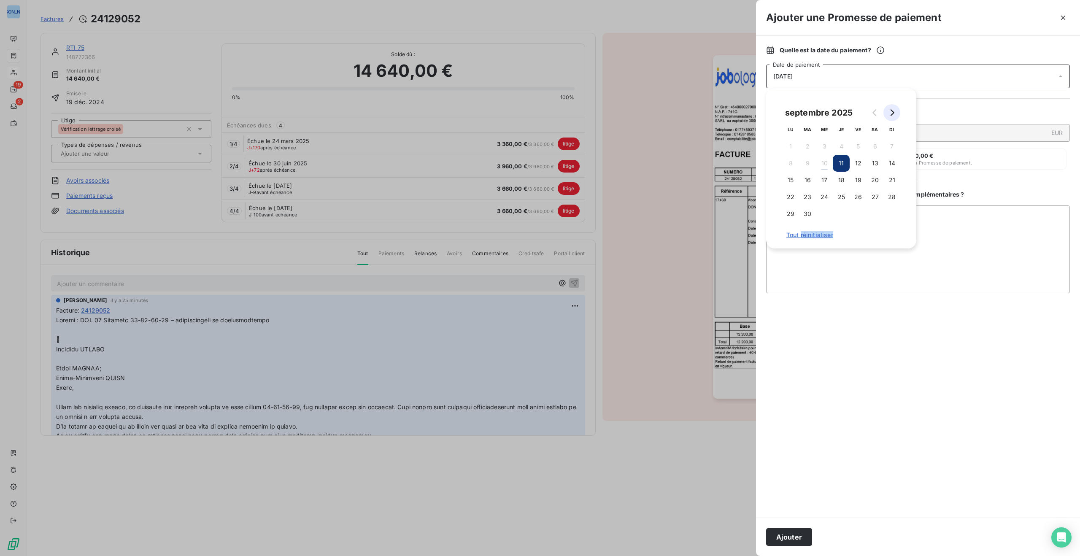
click at [892, 111] on icon "Go to next month" at bounding box center [891, 112] width 7 height 7
click at [1062, 15] on icon "button" at bounding box center [1063, 17] width 8 height 8
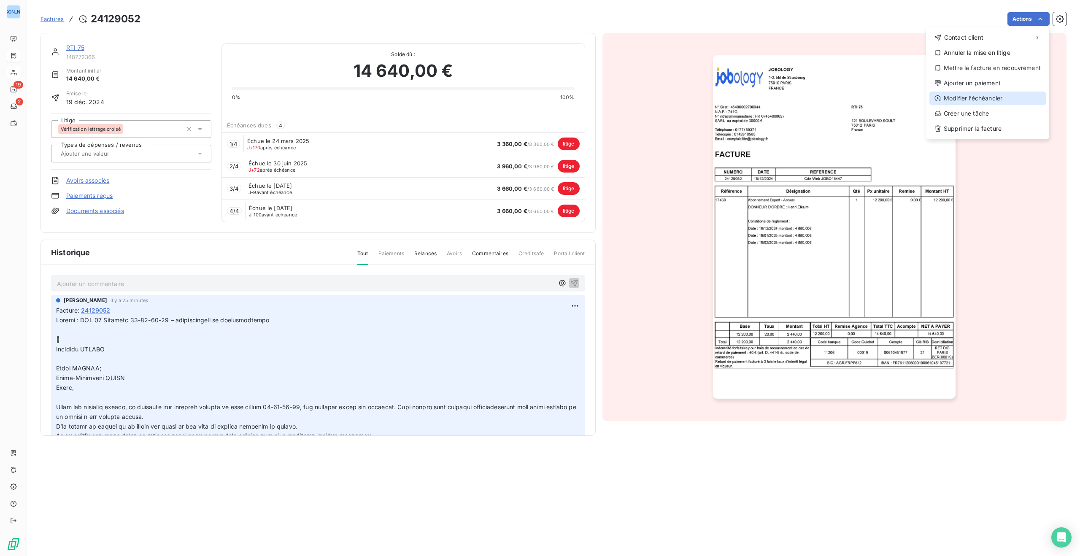
click at [974, 99] on div "Modifier l’échéancier" at bounding box center [987, 98] width 116 height 13
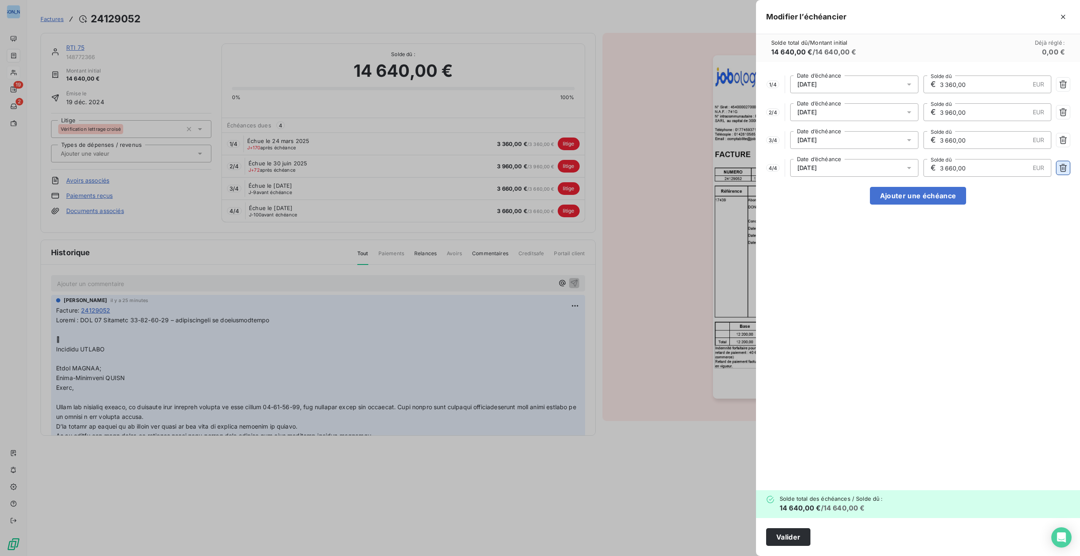
click at [1062, 165] on icon "button" at bounding box center [1063, 168] width 8 height 8
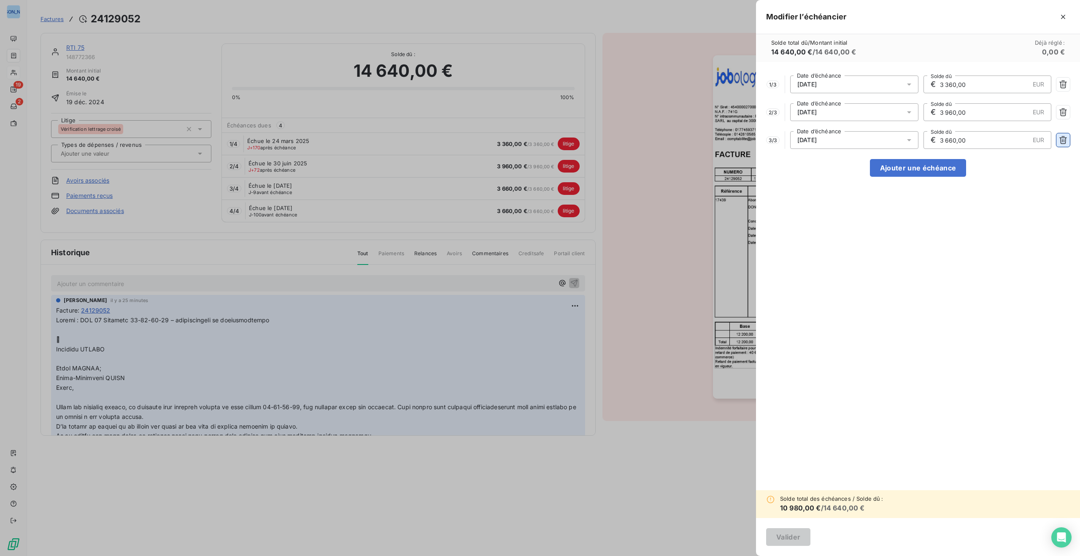
click at [1062, 139] on icon "button" at bounding box center [1063, 140] width 8 height 8
click at [1063, 110] on icon "button" at bounding box center [1063, 112] width 8 height 8
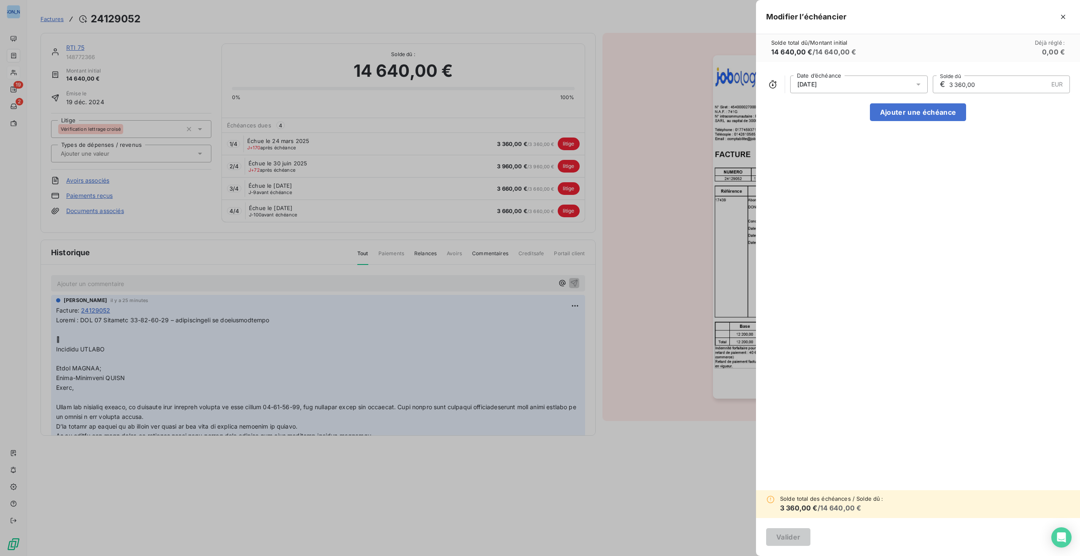
click at [922, 83] on div at bounding box center [920, 85] width 13 height 18
click at [910, 119] on icon "Go to next month" at bounding box center [910, 117] width 4 height 7
click at [1061, 16] on icon "button" at bounding box center [1063, 17] width 8 height 8
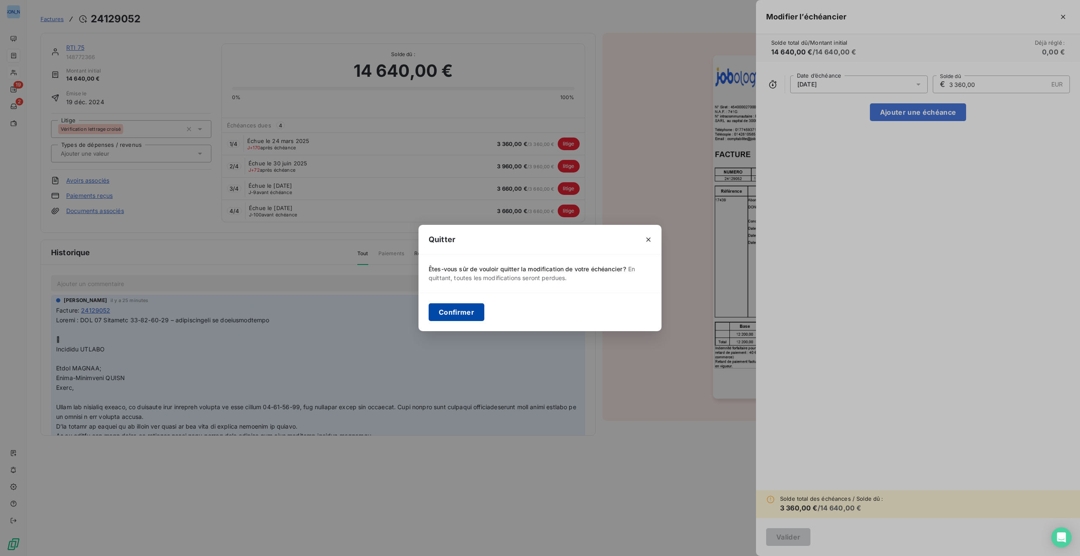
click at [470, 311] on button "Confirmer" at bounding box center [457, 312] width 56 height 18
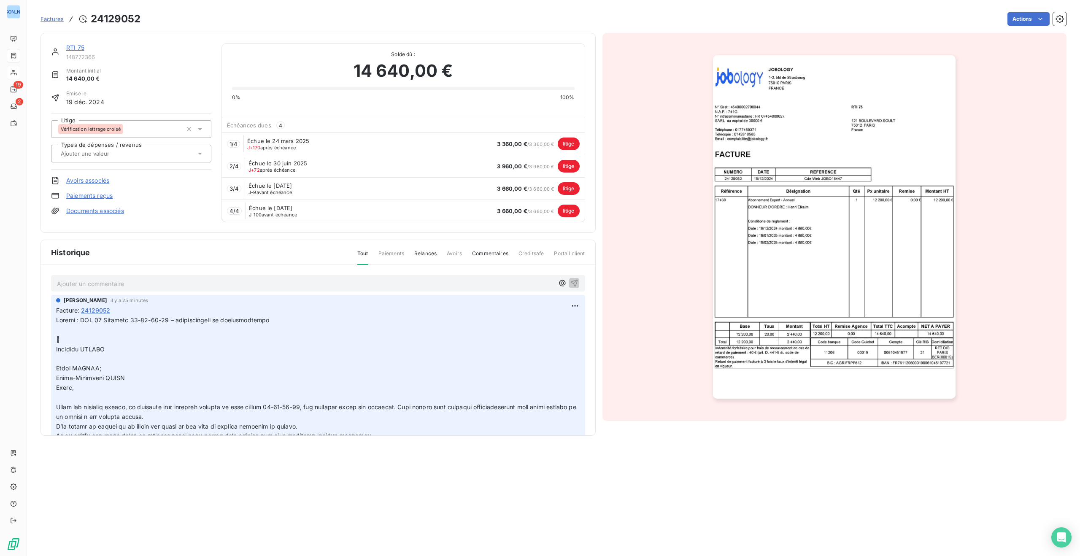
click at [540, 144] on span "3 360,00 € / 3 360,00 €" at bounding box center [525, 144] width 57 height 6
click at [199, 154] on icon at bounding box center [200, 154] width 4 height 2
click at [301, 247] on div "Historique Tout Paiements Relances Avoirs Commentaires Creditsafe Portail client" at bounding box center [318, 252] width 554 height 25
click at [392, 254] on span "Paiements" at bounding box center [391, 257] width 26 height 14
click at [425, 252] on span "Relances" at bounding box center [425, 257] width 22 height 14
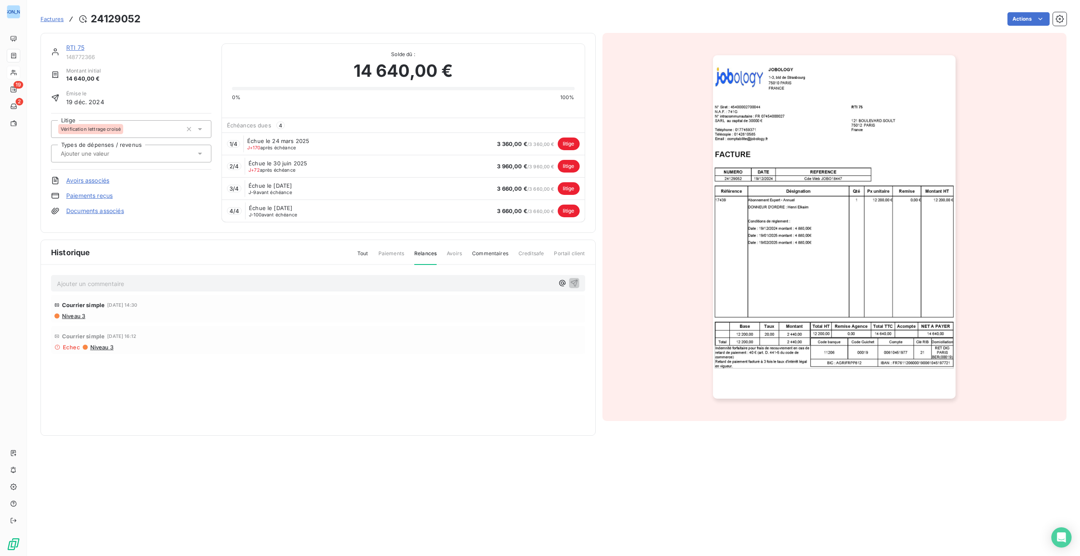
click at [481, 252] on span "Commentaires" at bounding box center [490, 257] width 36 height 14
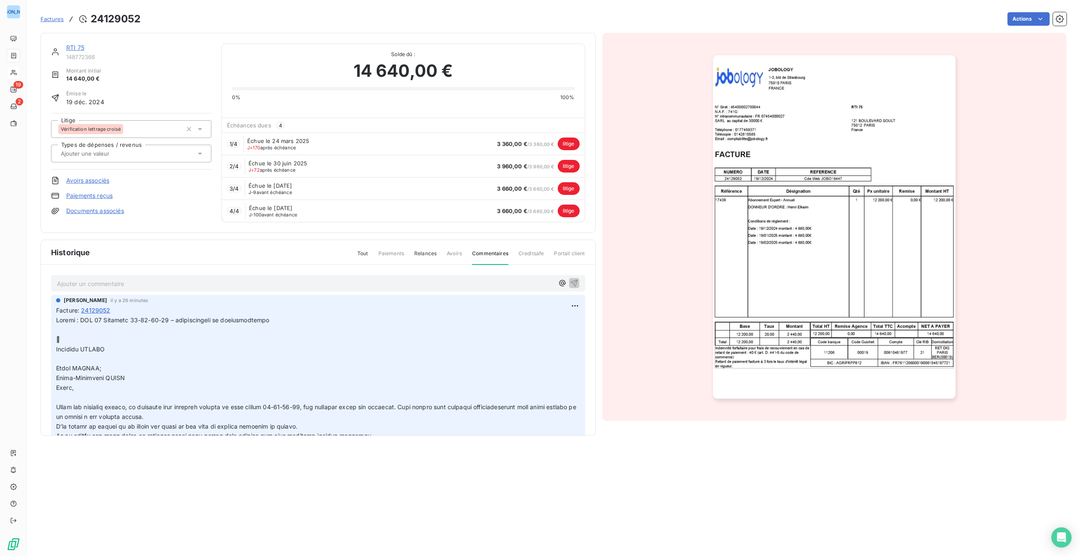
click at [365, 253] on span "Tout" at bounding box center [362, 257] width 11 height 14
click at [187, 127] on icon "button" at bounding box center [189, 129] width 8 height 8
click at [202, 127] on icon at bounding box center [200, 129] width 8 height 8
click at [60, 170] on div at bounding box center [60, 171] width 8 height 8
click at [202, 152] on icon at bounding box center [200, 153] width 8 height 8
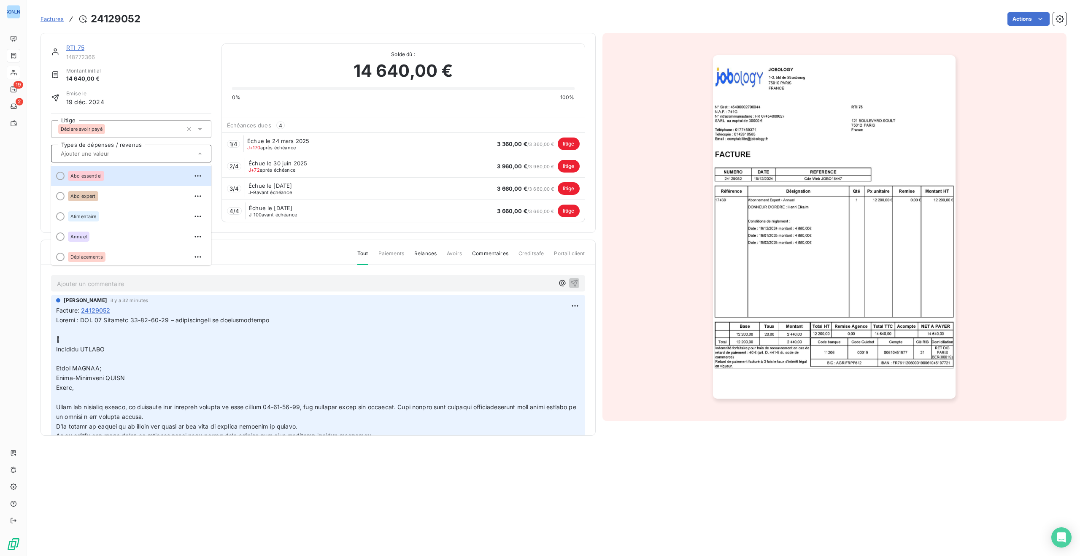
click at [202, 152] on icon at bounding box center [200, 153] width 8 height 8
click at [95, 179] on link "Avoirs associés" at bounding box center [87, 180] width 43 height 8
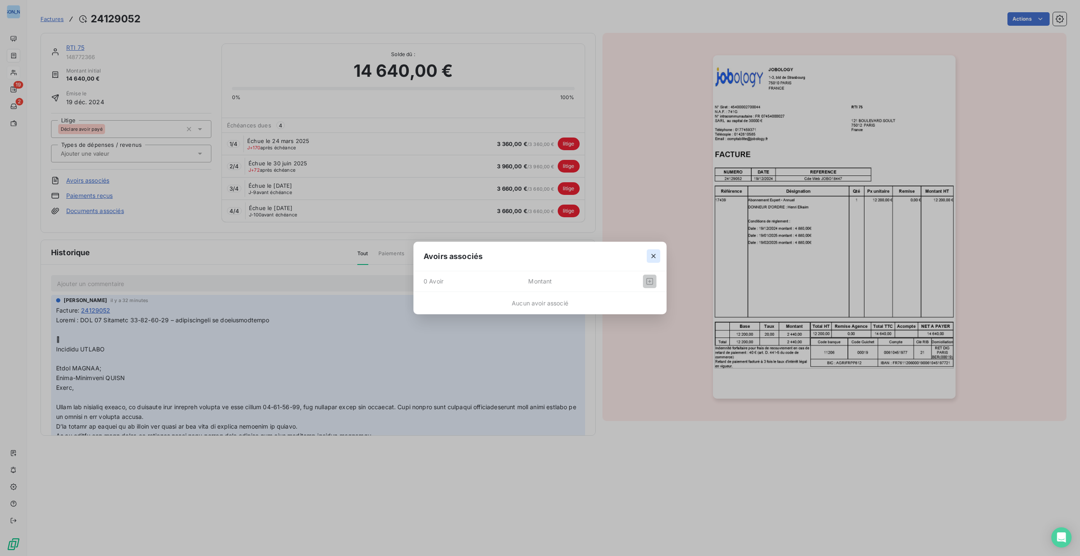
click at [652, 256] on icon "button" at bounding box center [653, 256] width 8 height 8
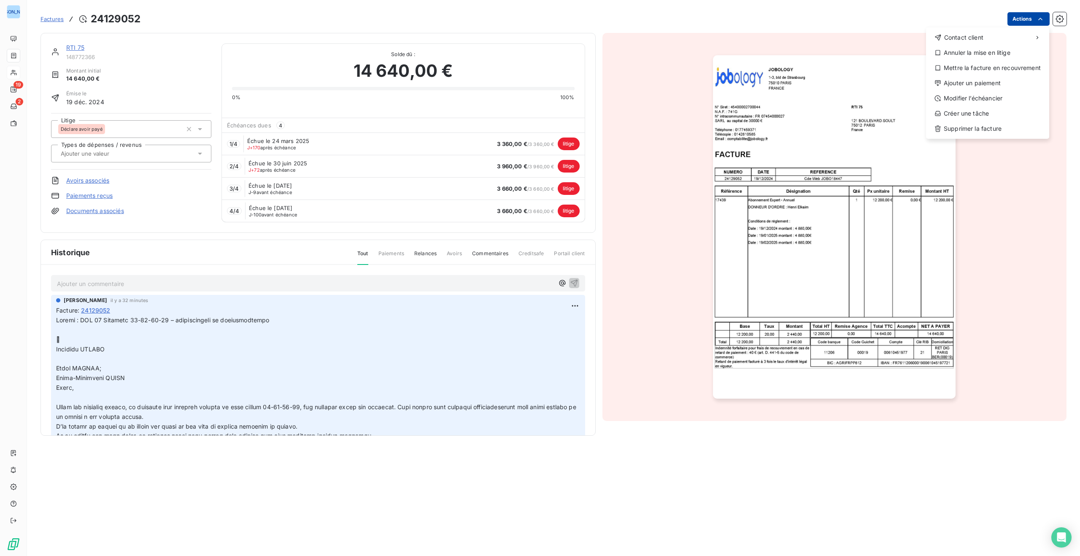
click at [1044, 18] on html "JO 19 2 Factures 24129052 Actions Contact client Annuler la mise en litige Mett…" at bounding box center [540, 278] width 1080 height 556
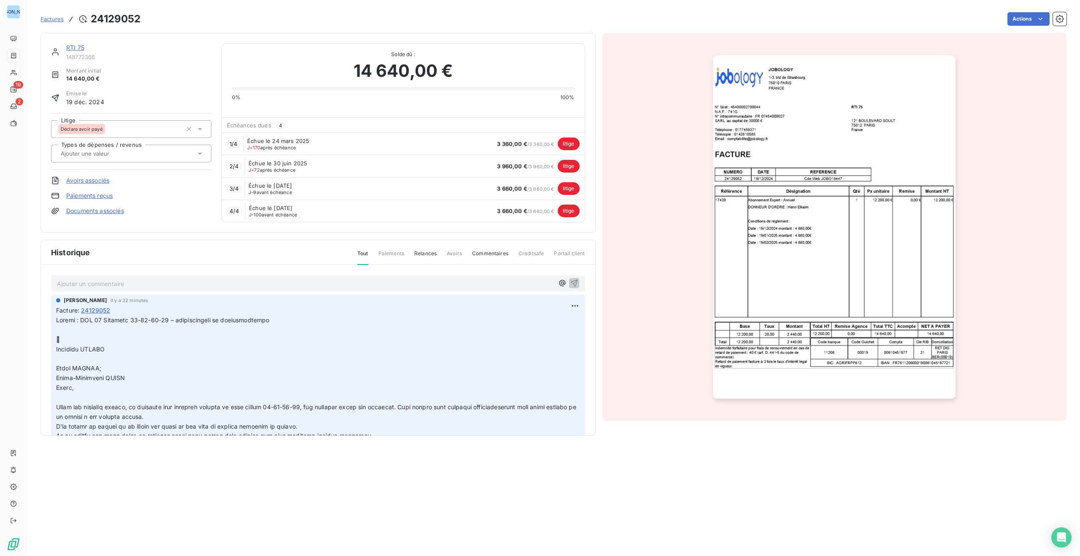
click at [627, 158] on html "JO 19 2 Factures 24129052 Actions RTI 75 148772366 Montant initial 14 640,00 € …" at bounding box center [540, 278] width 1080 height 556
click at [1059, 533] on icon "Open Intercom Messenger" at bounding box center [1061, 537] width 10 height 11
click at [498, 283] on p "Ajouter un commentaire ﻿" at bounding box center [305, 283] width 497 height 11
click at [342, 283] on span "Je viens d'avoir Monsieur [PERSON_NAME] qui me dit qu'il est à jour car il paye…" at bounding box center [227, 282] width 341 height 7
click at [410, 283] on p "Je viens d'avoir Monsieur [PERSON_NAME] qui me dit qu'il est à jour car il paye…" at bounding box center [305, 283] width 497 height 10
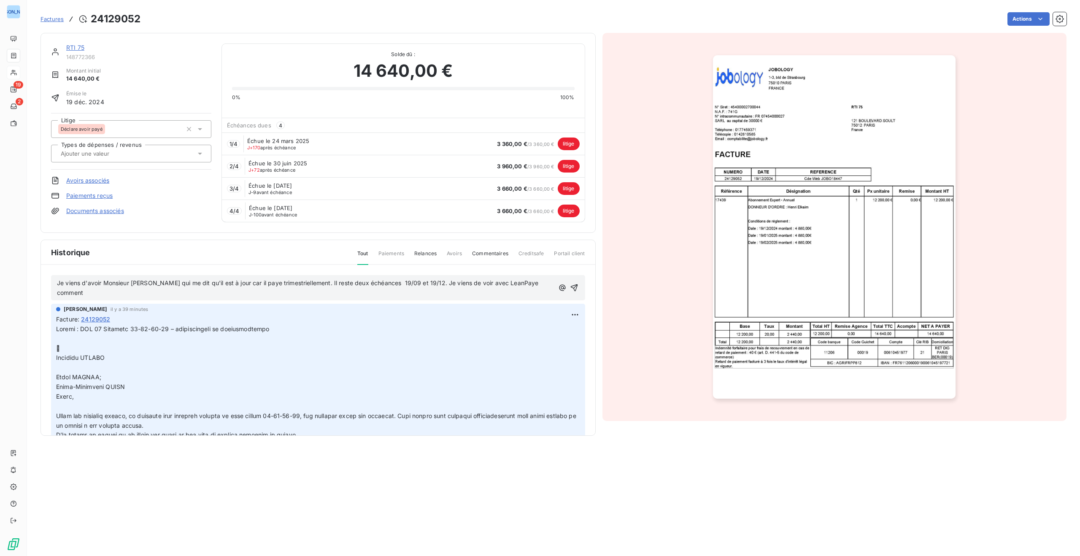
drag, startPoint x: 531, startPoint y: 284, endPoint x: 535, endPoint y: 286, distance: 4.5
click at [532, 284] on span "Je viens d'avoir Monsieur [PERSON_NAME] qui me dit qu'il est à jour car il paye…" at bounding box center [298, 287] width 483 height 17
click at [135, 292] on p "Je viens d'avoir Monsieur [PERSON_NAME] qui me dit qu'il est à jour car il paye…" at bounding box center [305, 287] width 497 height 19
click at [577, 286] on icon "button" at bounding box center [575, 287] width 8 height 8
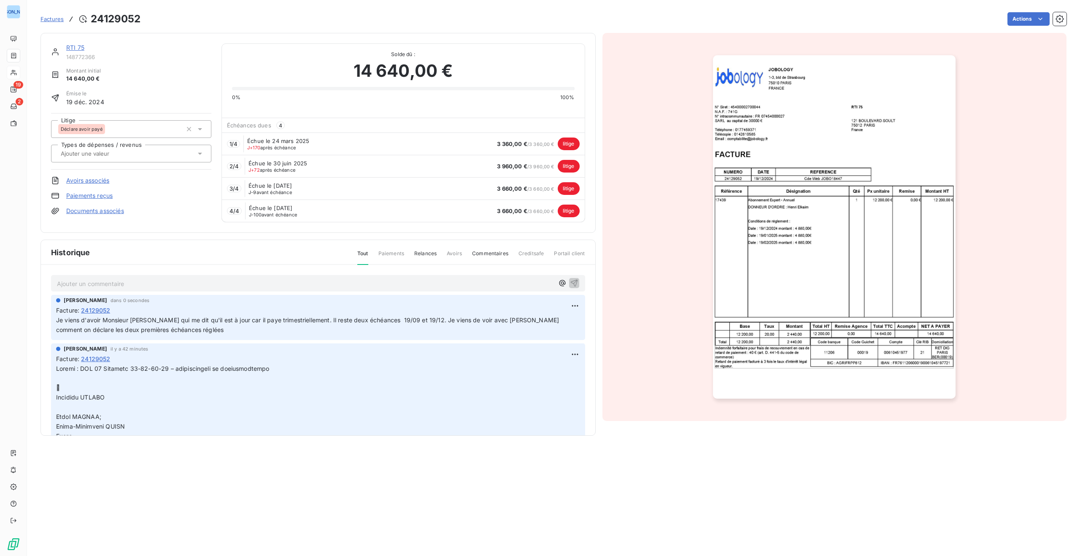
click at [99, 194] on link "Paiements reçus" at bounding box center [89, 196] width 46 height 8
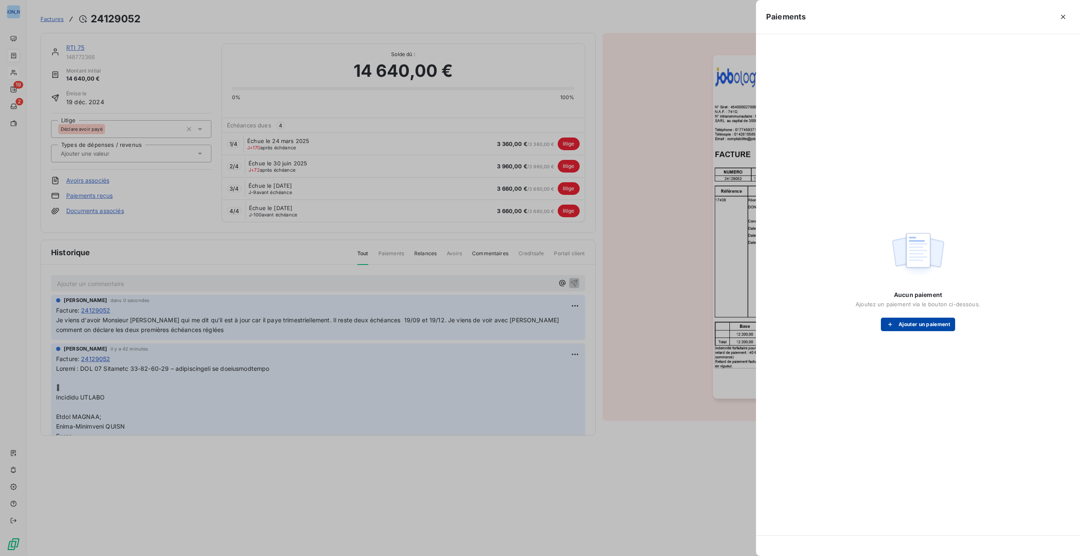
click at [914, 322] on button "Ajouter un paiement" at bounding box center [918, 324] width 74 height 13
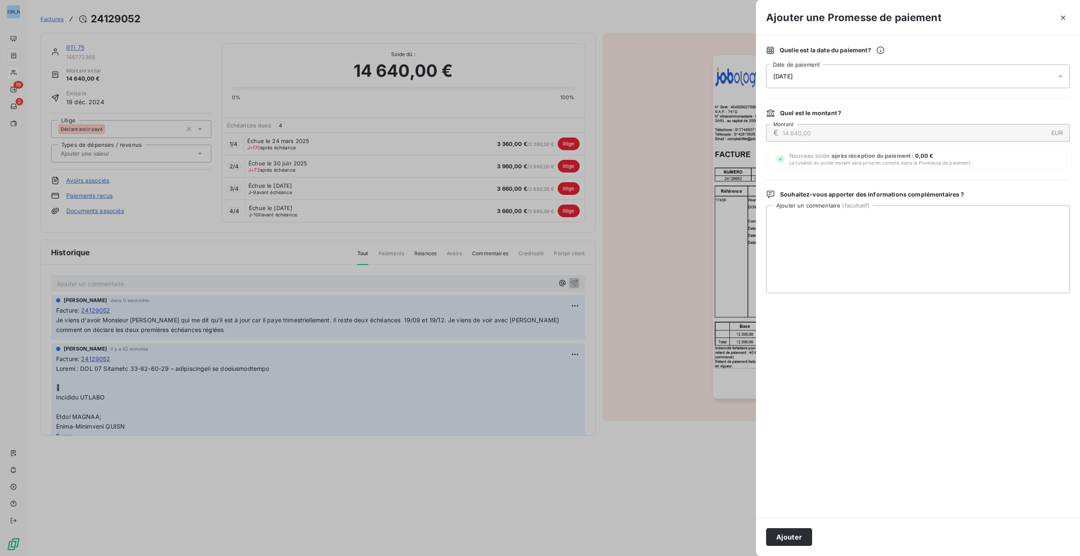
click at [1056, 76] on icon at bounding box center [1060, 76] width 8 height 8
click at [897, 159] on span "Nouveau solde après réception du paiement : 0,00 € La totalité du solde restant…" at bounding box center [880, 158] width 183 height 13
click at [1065, 15] on icon "button" at bounding box center [1063, 17] width 8 height 8
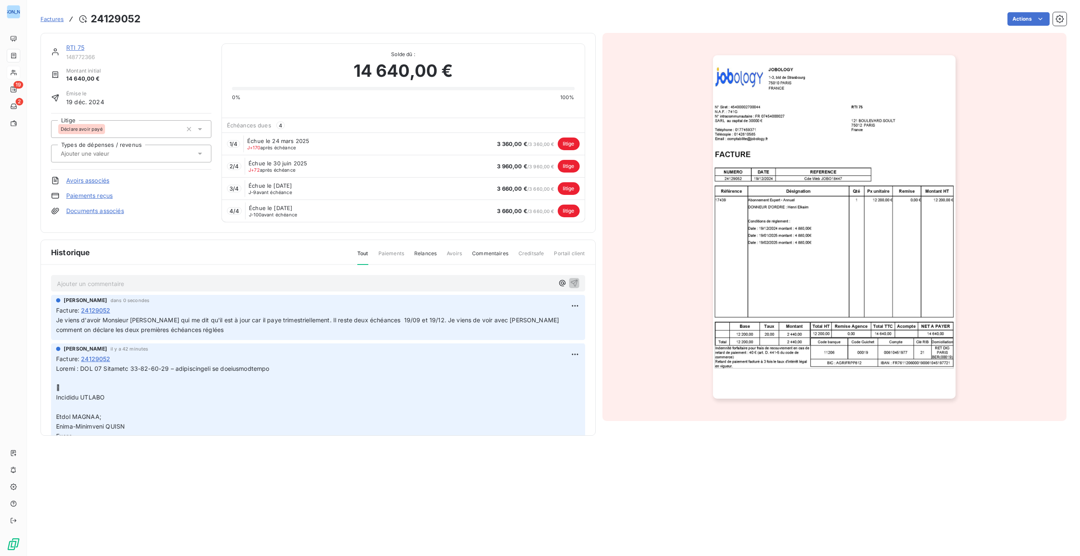
click at [113, 209] on link "Documents associés" at bounding box center [95, 211] width 58 height 8
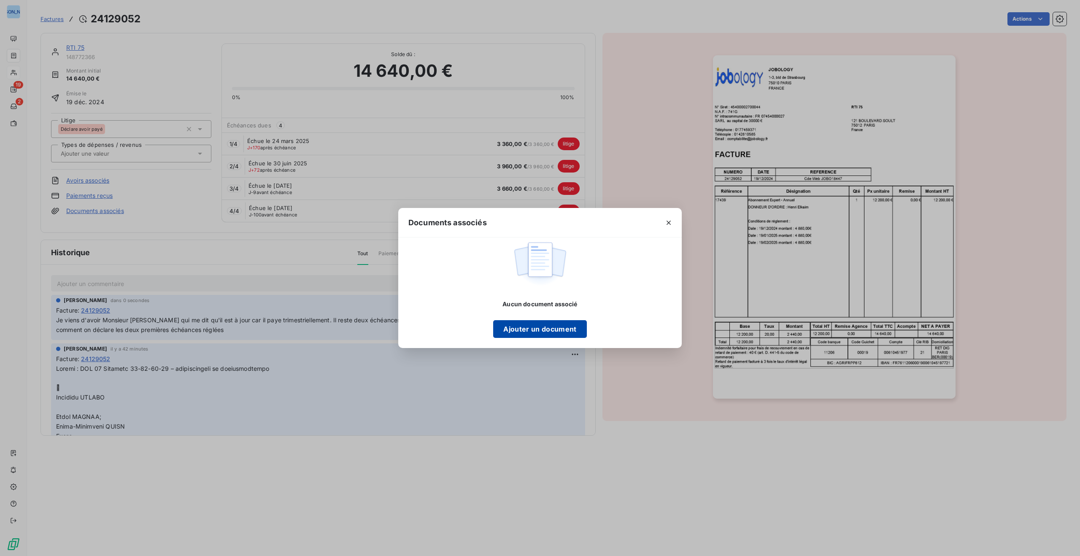
click at [564, 329] on button "Ajouter un document" at bounding box center [539, 329] width 93 height 18
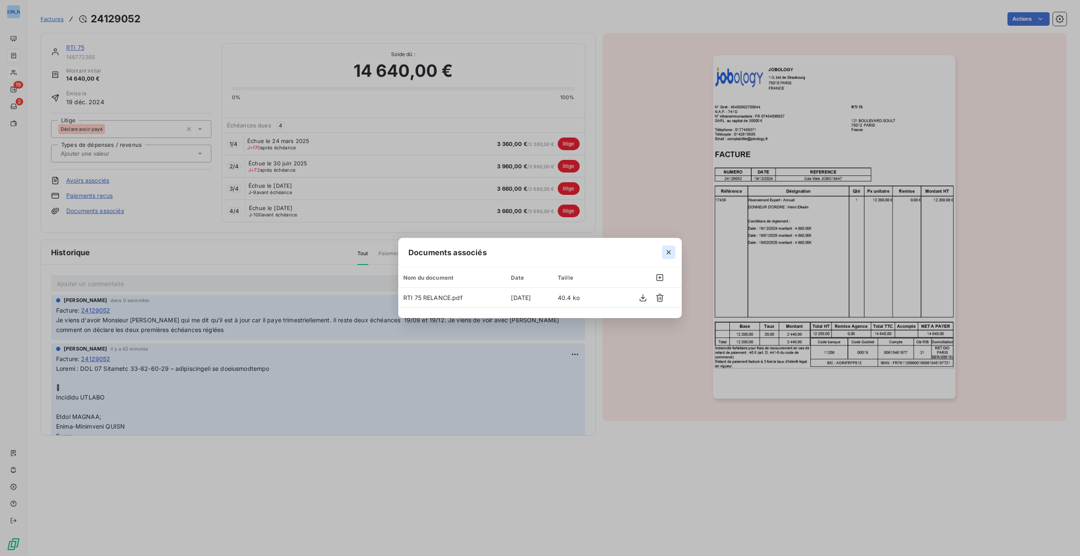
click at [669, 252] on icon "button" at bounding box center [668, 252] width 4 height 4
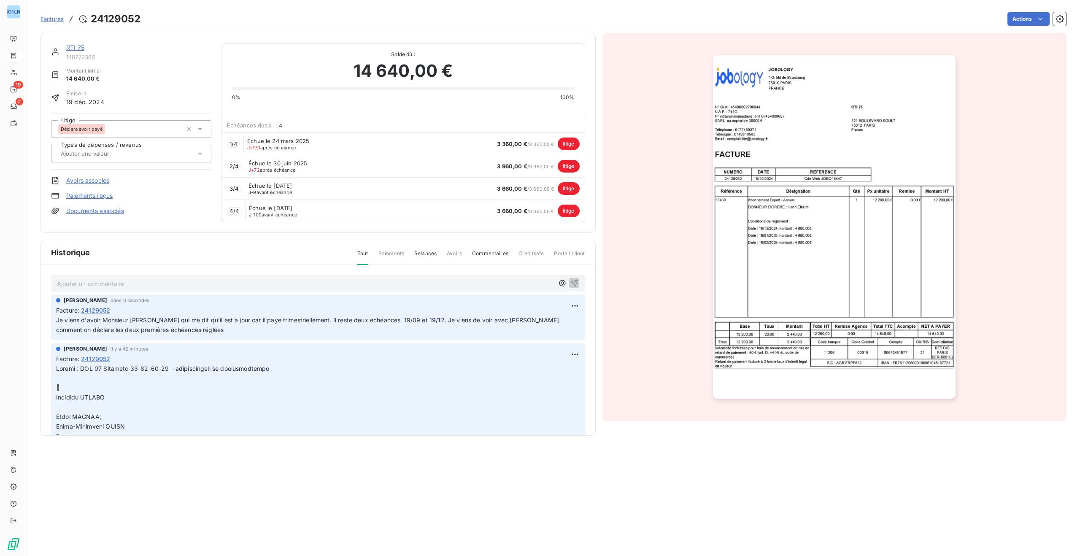
click at [389, 252] on span "Paiements" at bounding box center [391, 257] width 26 height 14
click at [433, 253] on span "Relances" at bounding box center [425, 257] width 22 height 14
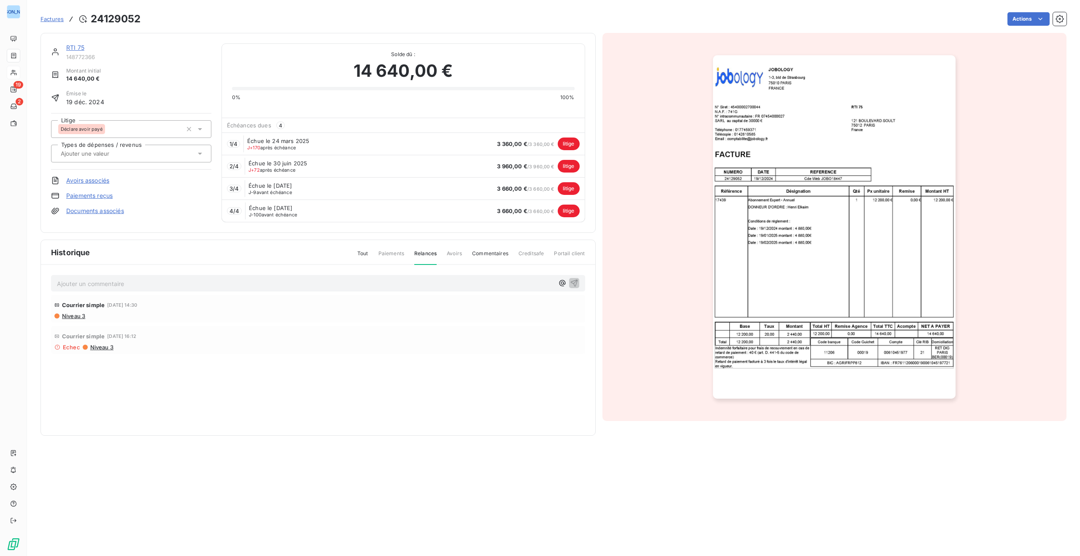
click at [501, 251] on span "Commentaires" at bounding box center [490, 257] width 36 height 14
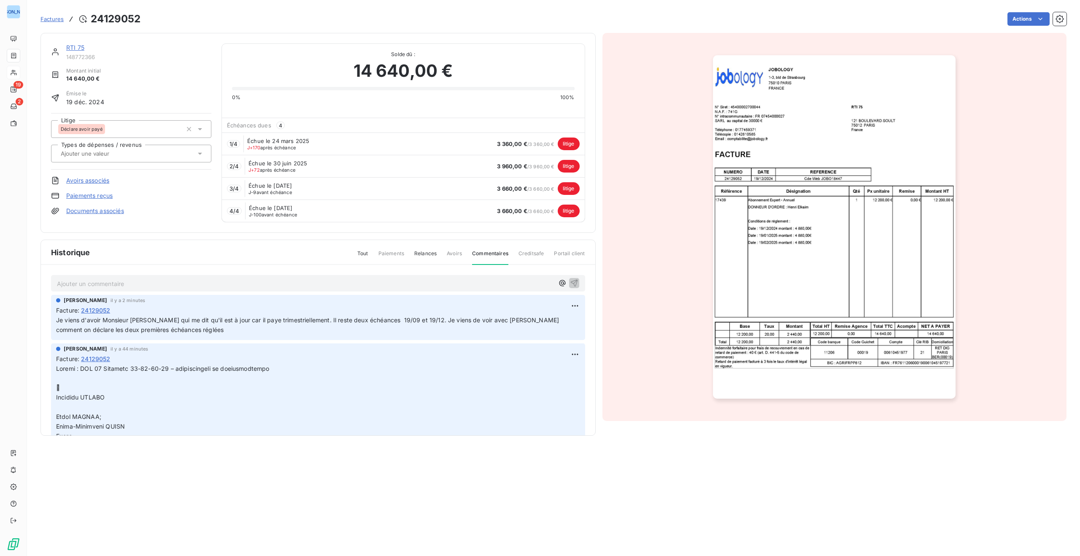
click at [526, 254] on span "Creditsafe" at bounding box center [531, 257] width 26 height 14
click at [564, 253] on span "Portail client" at bounding box center [569, 257] width 31 height 14
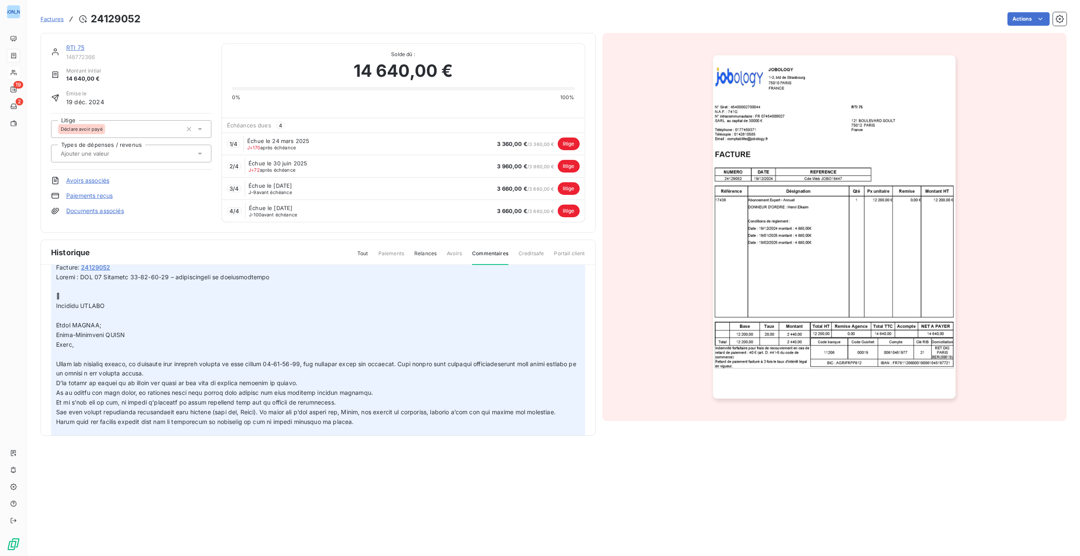
scroll to position [135, 0]
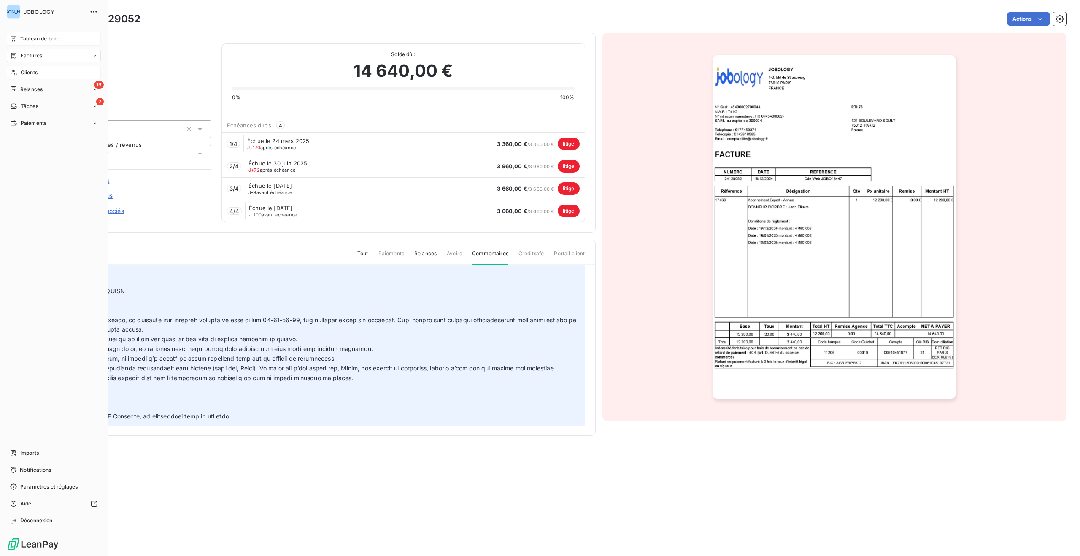
click at [15, 34] on div "Tableau de bord" at bounding box center [54, 38] width 94 height 13
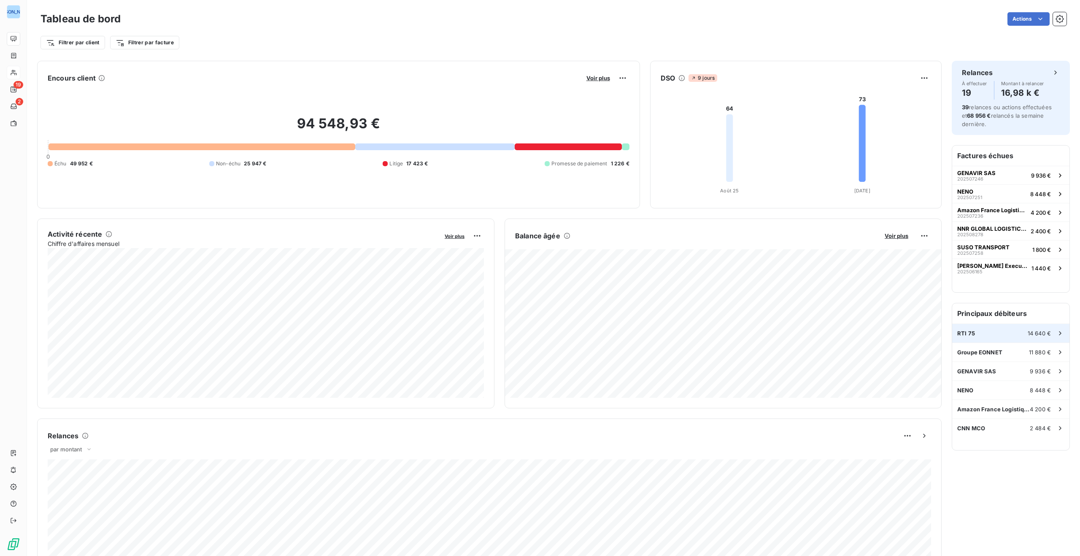
click at [992, 331] on div "RTI 75 14 640 €" at bounding box center [1010, 333] width 117 height 19
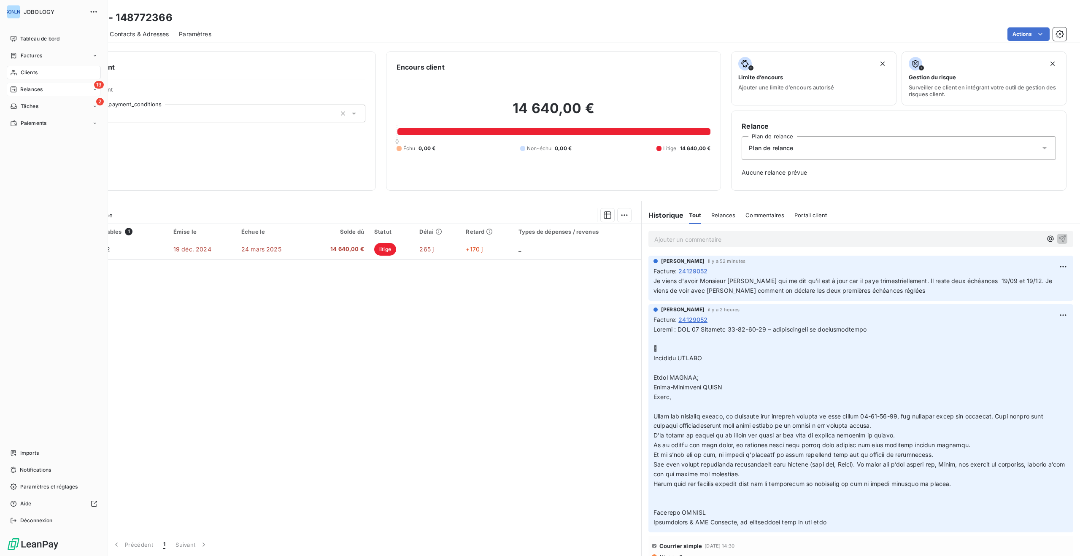
click at [31, 86] on span "Relances" at bounding box center [31, 90] width 22 height 8
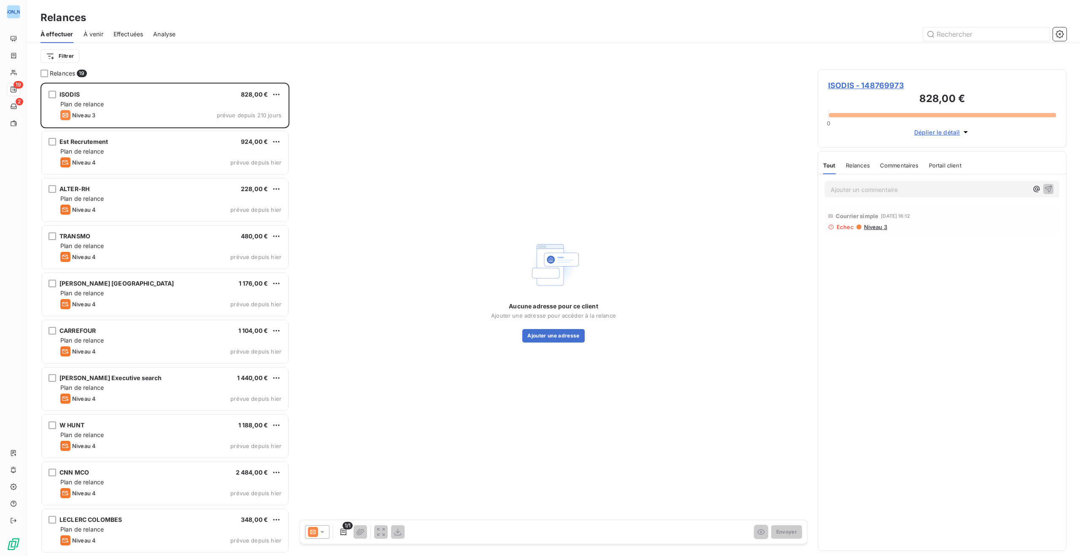
scroll to position [473, 249]
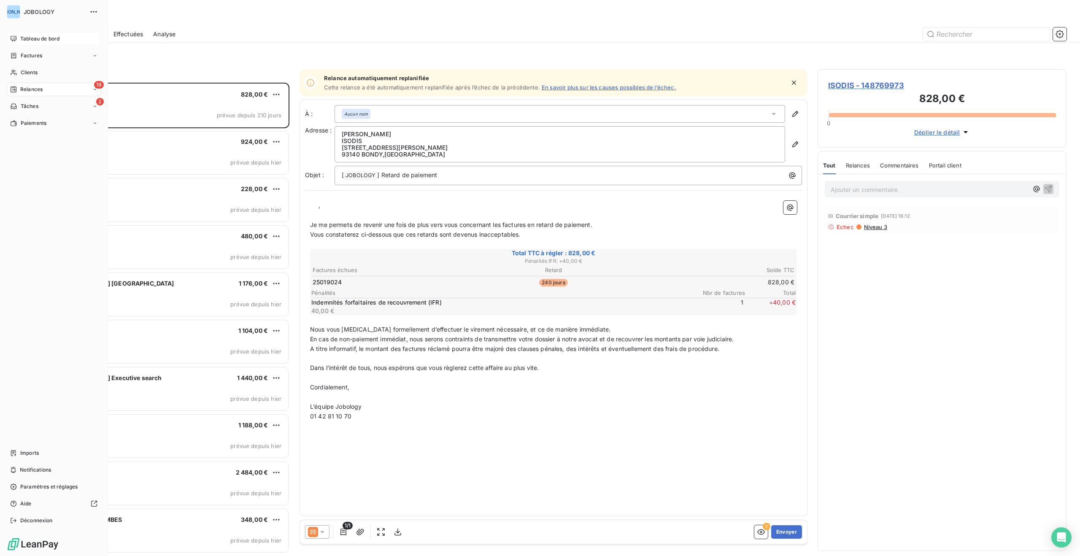
click at [29, 36] on span "Tableau de bord" at bounding box center [39, 39] width 39 height 8
